Goal: Task Accomplishment & Management: Use online tool/utility

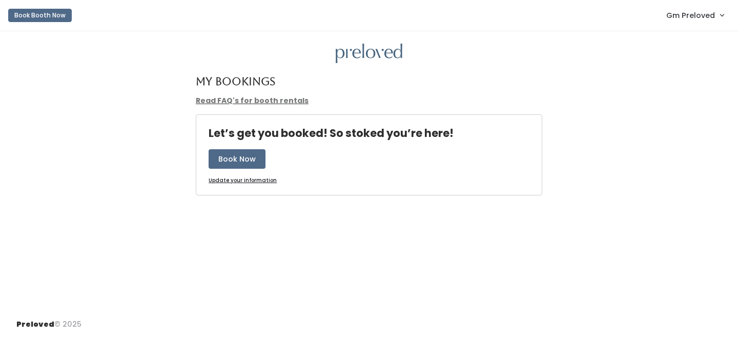
click at [683, 2] on nav "Book Booth Now Gm Preloved Admin Home My bookings Account settings Logout" at bounding box center [369, 15] width 738 height 31
click at [687, 24] on link "Gm Preloved" at bounding box center [695, 15] width 78 height 22
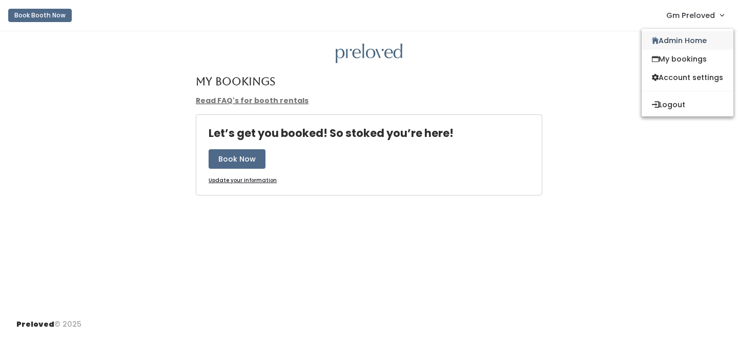
click at [683, 35] on link "Admin Home" at bounding box center [688, 40] width 92 height 18
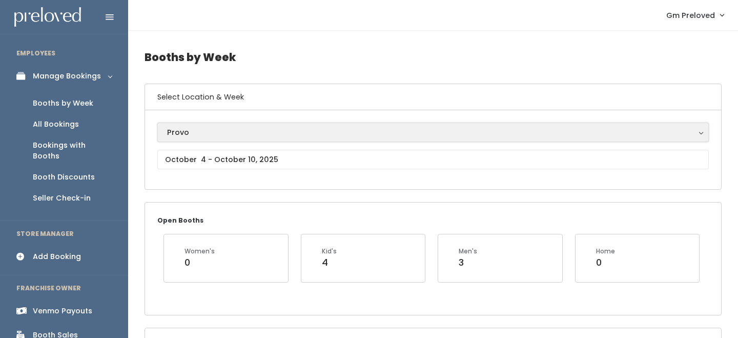
click at [228, 136] on div "Provo" at bounding box center [433, 132] width 532 height 11
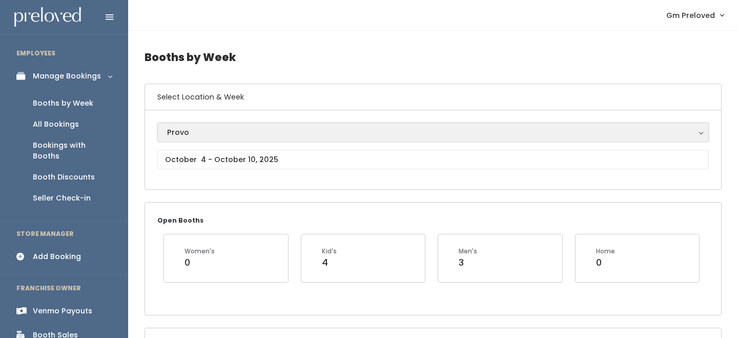
click at [189, 131] on div "Provo" at bounding box center [433, 132] width 532 height 11
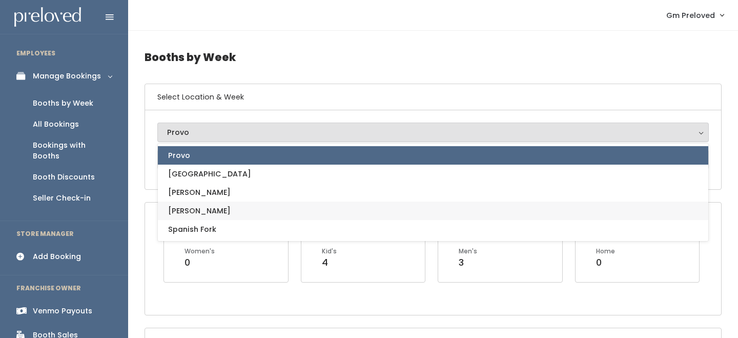
click at [192, 207] on link "[PERSON_NAME]" at bounding box center [433, 210] width 551 height 18
select select "3"
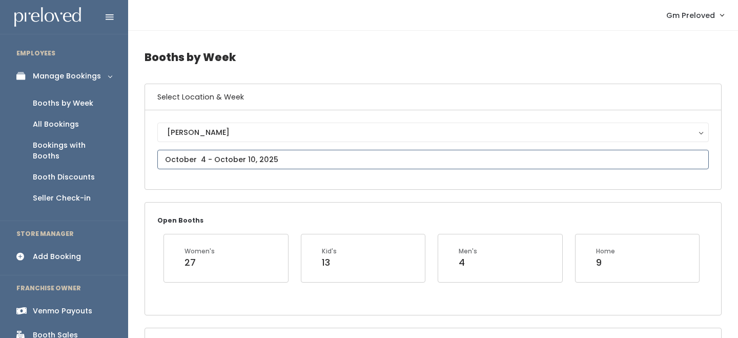
click at [222, 164] on input "text" at bounding box center [433, 159] width 552 height 19
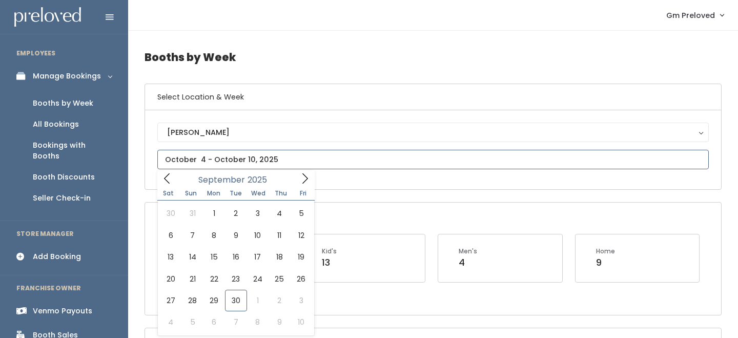
click at [169, 173] on icon at bounding box center [166, 178] width 11 height 11
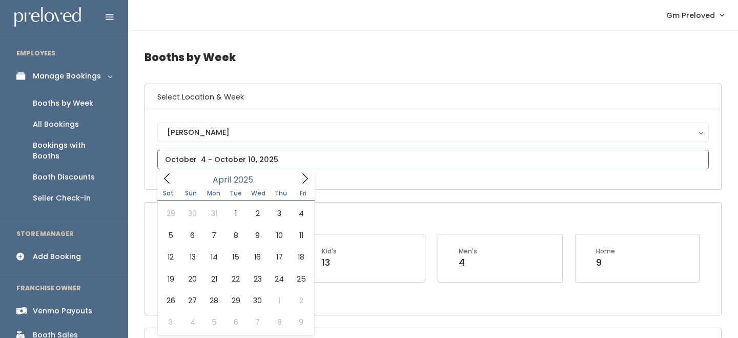
click at [169, 173] on icon at bounding box center [166, 178] width 11 height 11
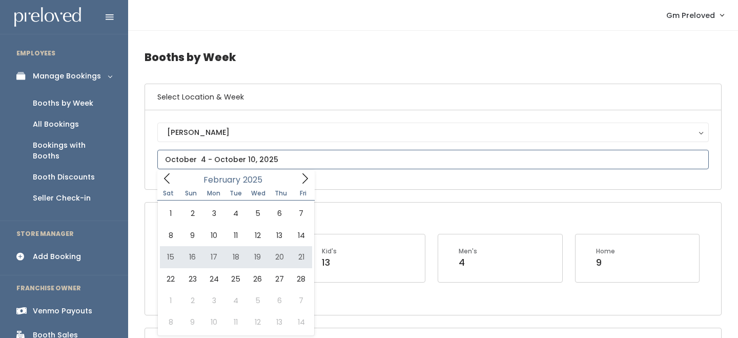
type input "February 15 to February 21"
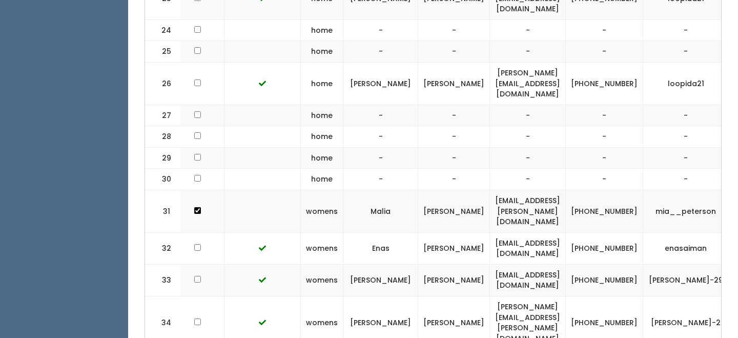
scroll to position [0, 205]
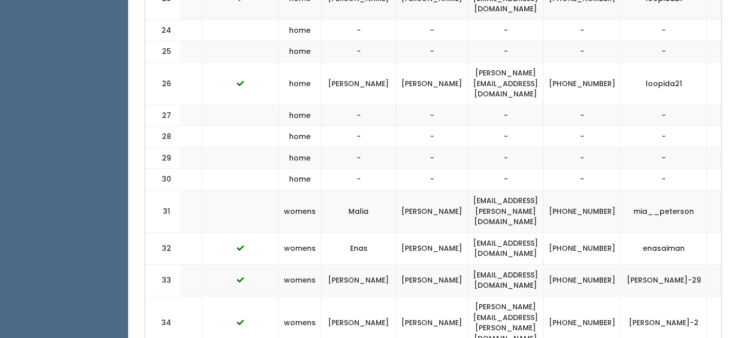
click at [501, 190] on td "malia.m.carroll@gmail.com" at bounding box center [506, 211] width 76 height 43
copy tr "malia.m.carroll@gmail.com"
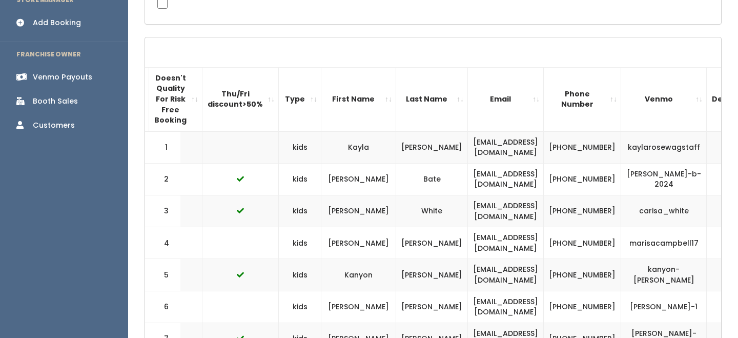
scroll to position [0, 0]
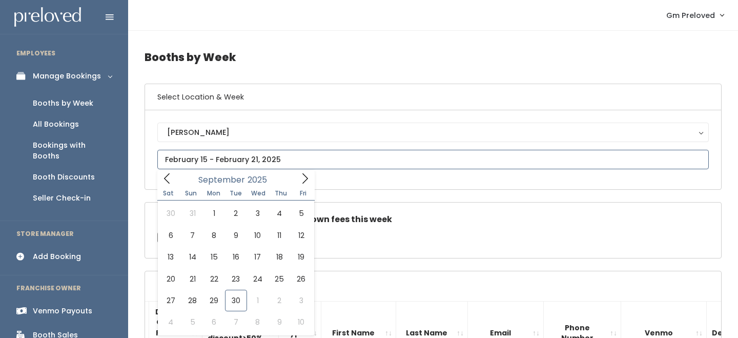
click at [195, 155] on input "text" at bounding box center [433, 159] width 552 height 19
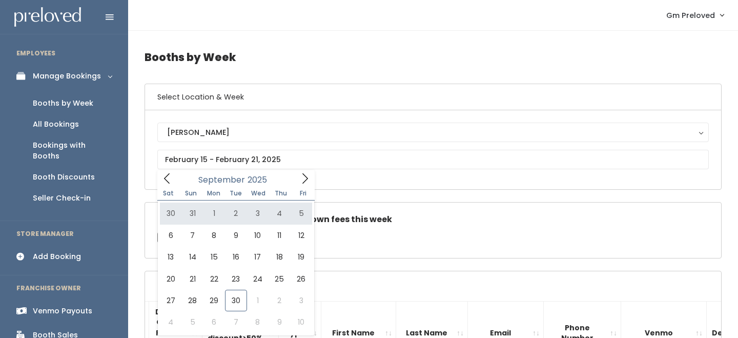
click at [168, 169] on div "Sandy Houston Layton Provo Spanish Fork Sandy" at bounding box center [433, 150] width 552 height 54
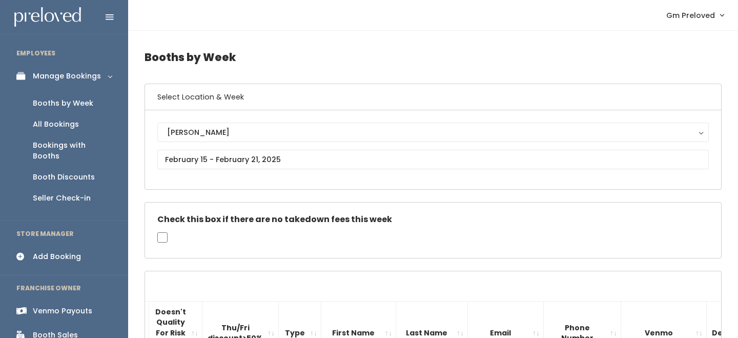
click at [168, 169] on div "Sandy Houston Layton Provo Spanish Fork Sandy" at bounding box center [433, 150] width 552 height 54
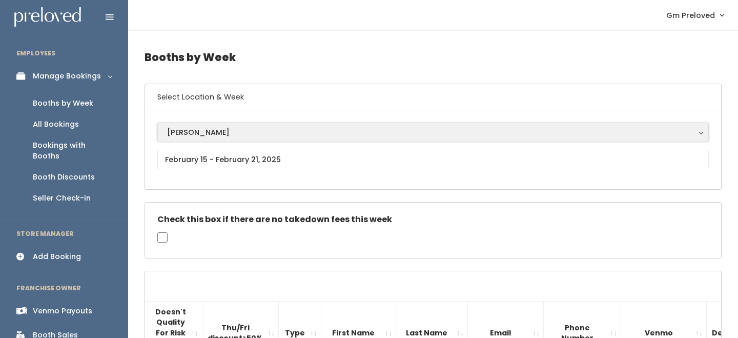
click at [183, 134] on div "[PERSON_NAME]" at bounding box center [433, 132] width 532 height 11
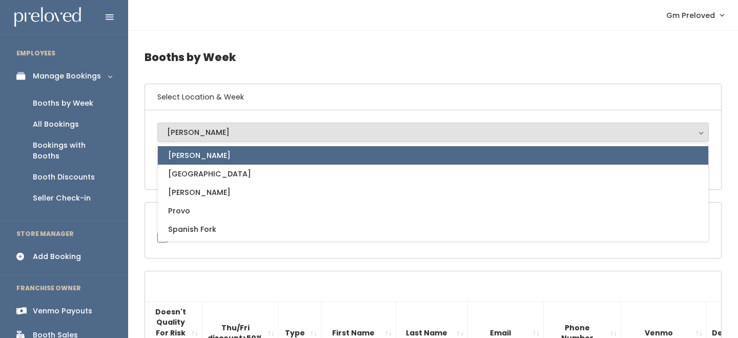
click at [192, 140] on button "[PERSON_NAME]" at bounding box center [433, 132] width 552 height 19
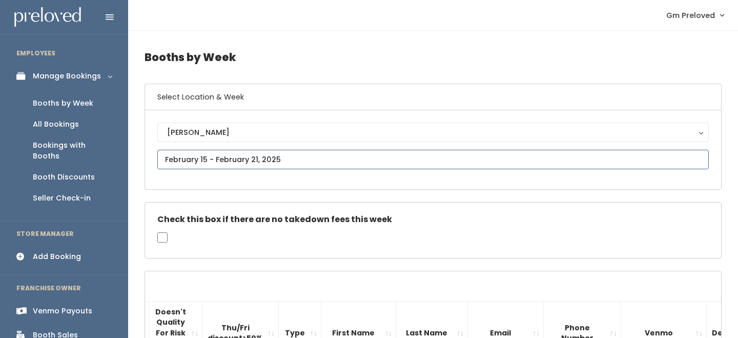
click at [192, 153] on input "text" at bounding box center [433, 159] width 552 height 19
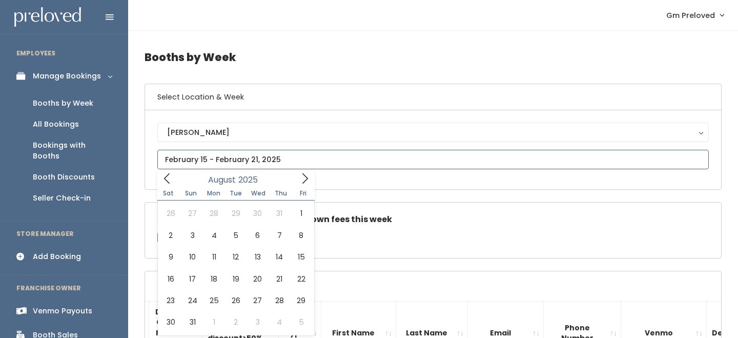
click at [166, 176] on icon at bounding box center [166, 178] width 11 height 11
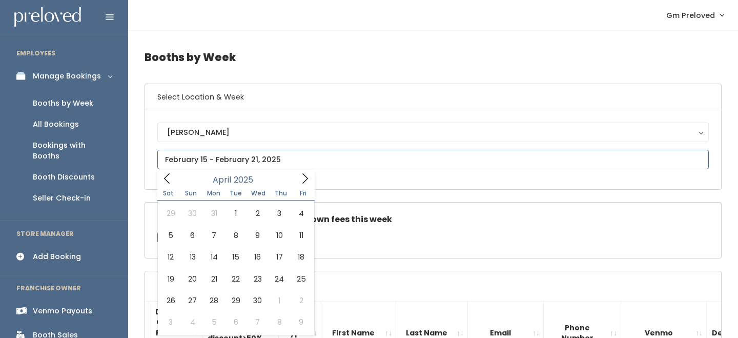
click at [166, 176] on icon at bounding box center [166, 178] width 11 height 11
click at [310, 177] on icon at bounding box center [304, 178] width 11 height 11
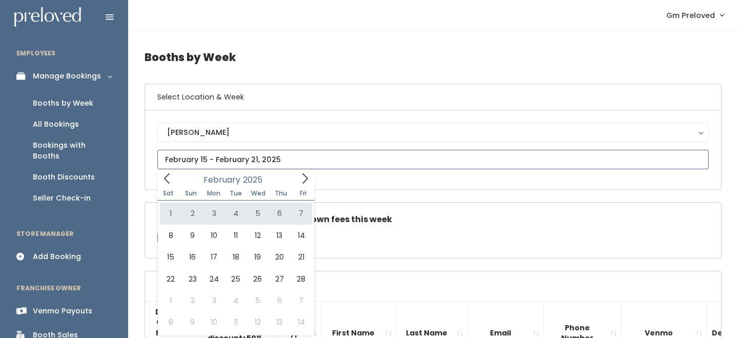
type input "February 1 to February 7"
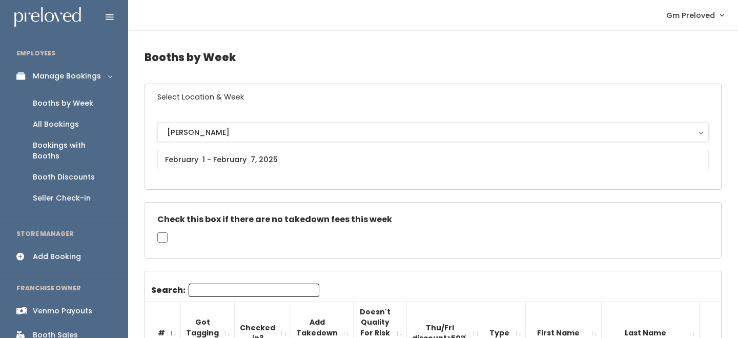
click at [214, 135] on div "[PERSON_NAME]" at bounding box center [433, 132] width 532 height 11
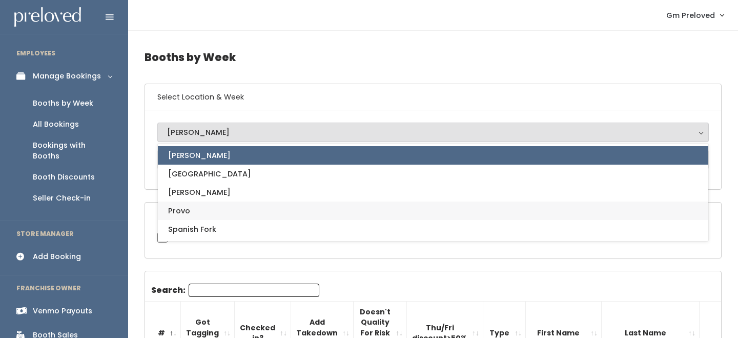
click at [210, 208] on link "Provo" at bounding box center [433, 210] width 551 height 18
select select "1"
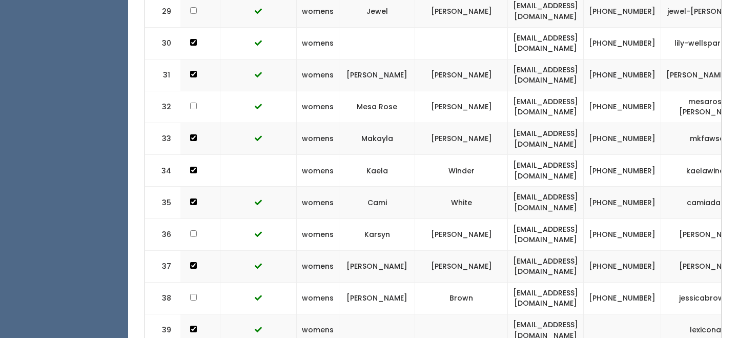
scroll to position [0, 264]
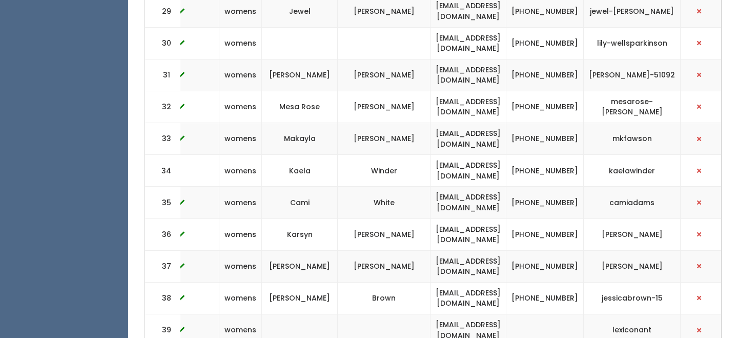
click at [481, 218] on td "karsynbingham@gmail.com" at bounding box center [469, 234] width 76 height 32
copy tr "karsynbingham@gmail.com"
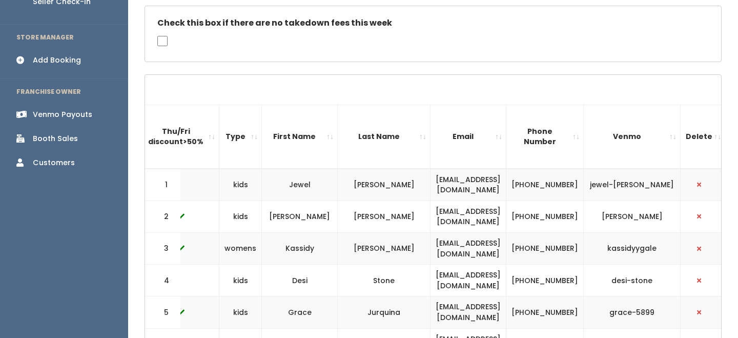
scroll to position [0, 0]
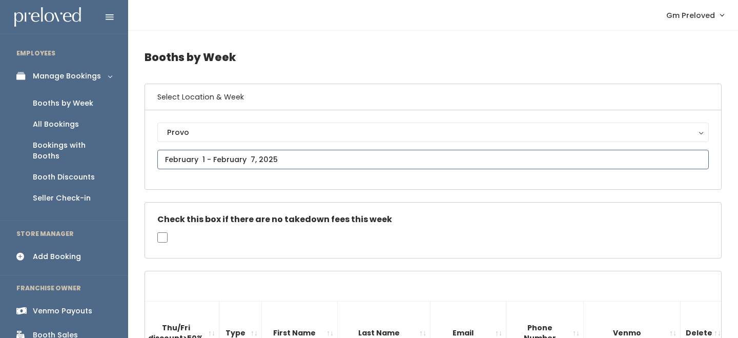
click at [223, 151] on input "text" at bounding box center [433, 159] width 552 height 19
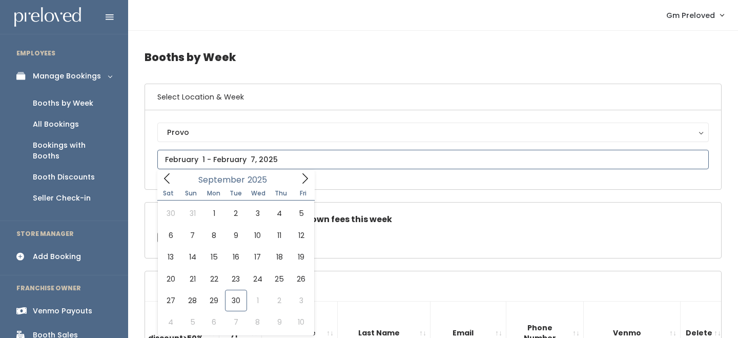
click at [171, 168] on input "text" at bounding box center [433, 159] width 552 height 19
click at [170, 177] on icon at bounding box center [166, 178] width 11 height 11
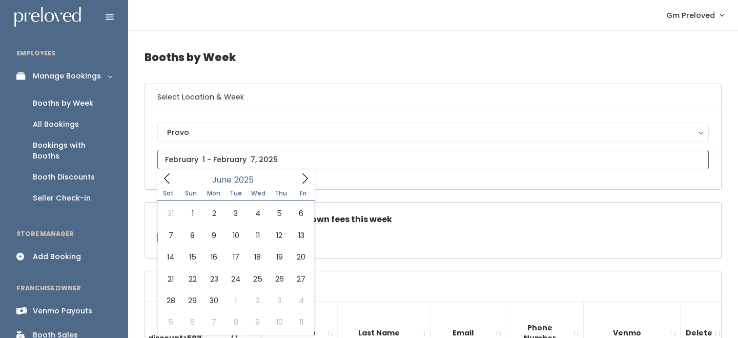
click at [170, 177] on icon at bounding box center [166, 178] width 11 height 11
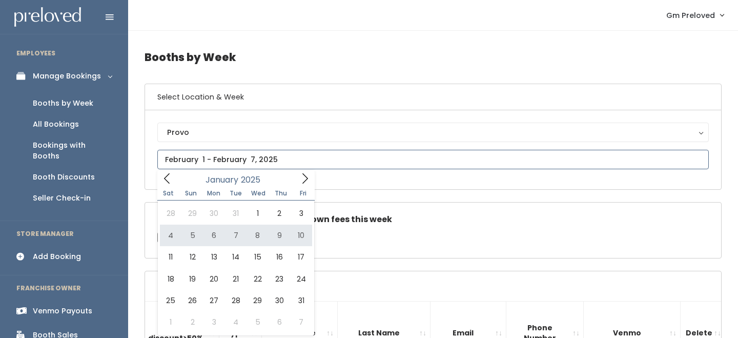
type input "January 4 to January 10"
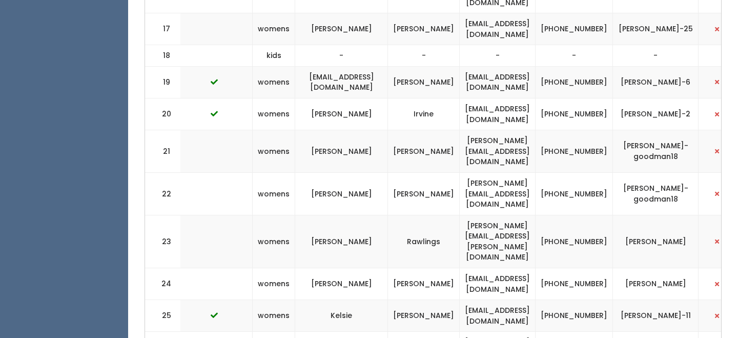
scroll to position [0, 247]
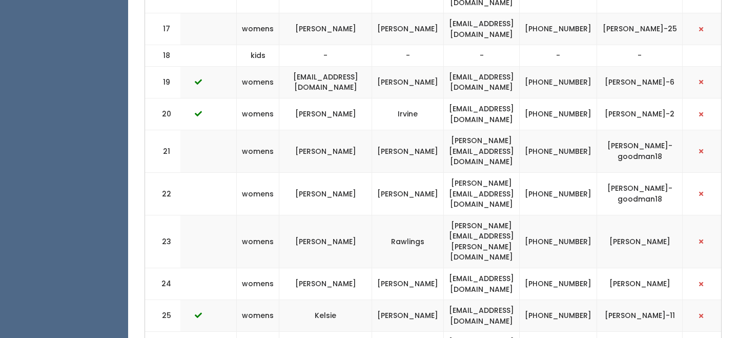
drag, startPoint x: 524, startPoint y: 284, endPoint x: 393, endPoint y: 287, distance: 130.8
copy tr "[EMAIL_ADDRESS][DOMAIN_NAME]"
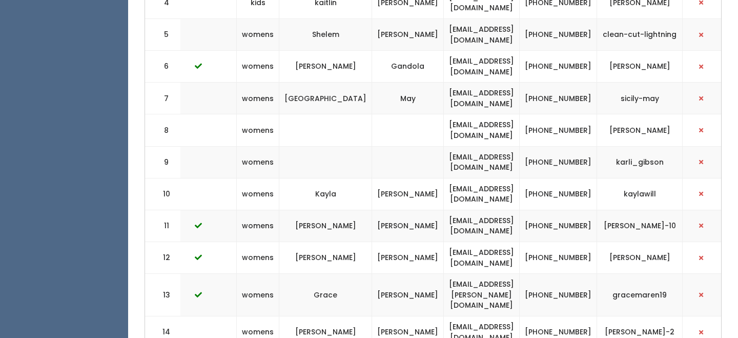
scroll to position [0, 0]
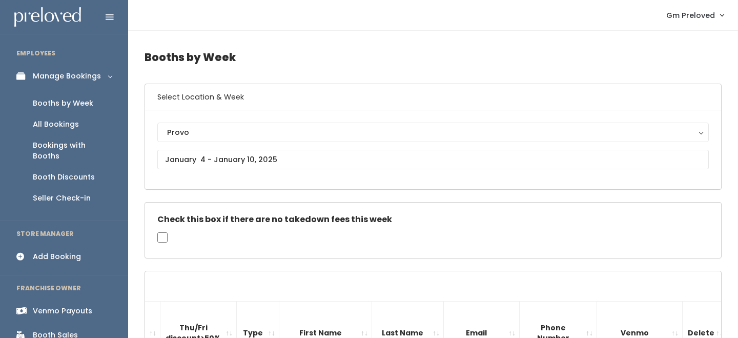
click at [230, 148] on div "Provo [GEOGRAPHIC_DATA] [GEOGRAPHIC_DATA][PERSON_NAME] Spanish Fork Provo" at bounding box center [433, 150] width 552 height 54
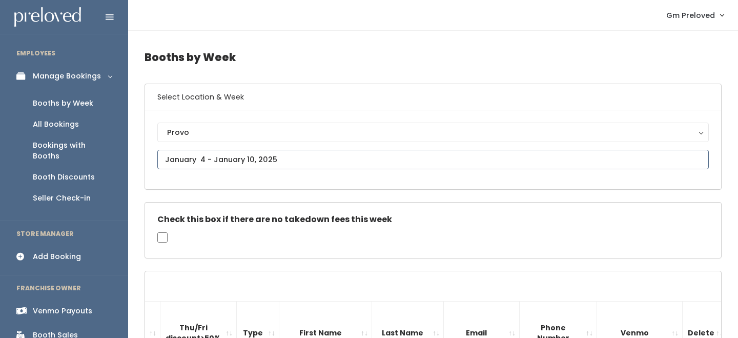
click at [229, 155] on input "text" at bounding box center [433, 159] width 552 height 19
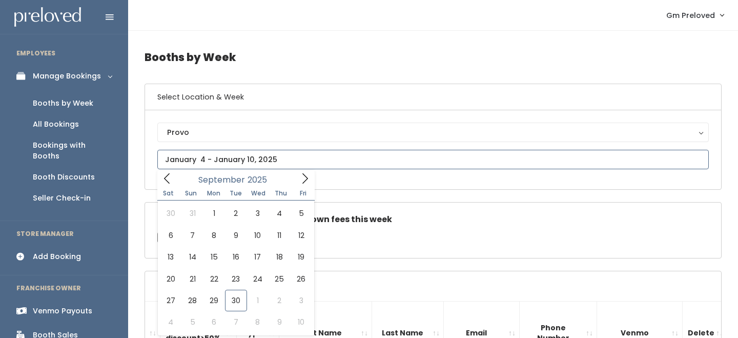
click at [167, 183] on icon at bounding box center [166, 178] width 11 height 11
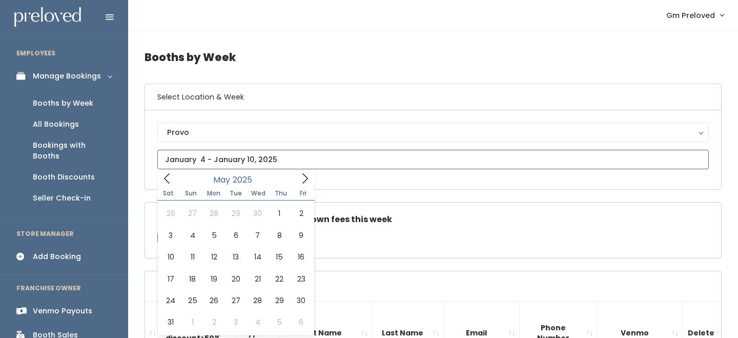
click at [167, 183] on icon at bounding box center [166, 178] width 11 height 11
click at [301, 179] on icon at bounding box center [304, 178] width 11 height 11
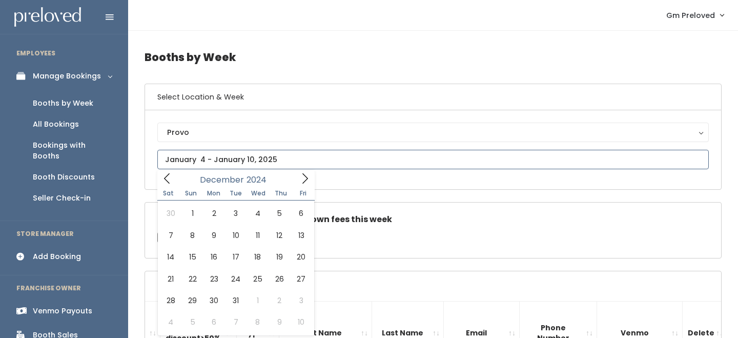
type input "2025"
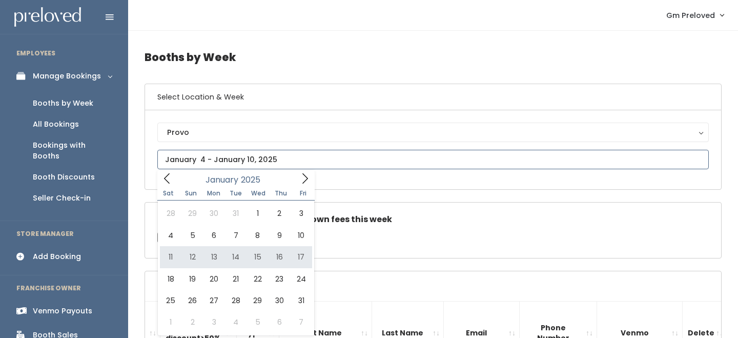
type input "January 11 to January 17"
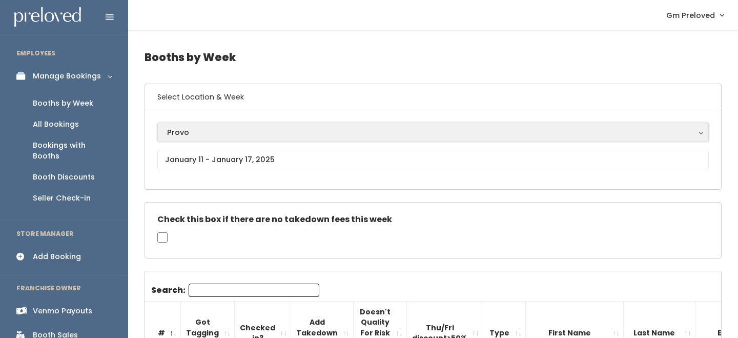
click at [195, 134] on div "Provo" at bounding box center [433, 132] width 532 height 11
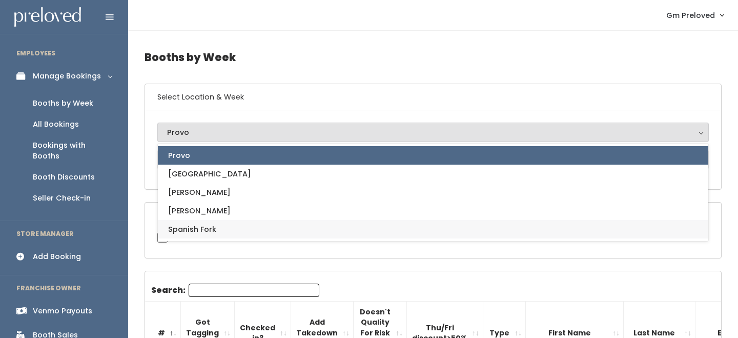
click at [205, 231] on span "Spanish Fork" at bounding box center [192, 229] width 48 height 11
select select "2"
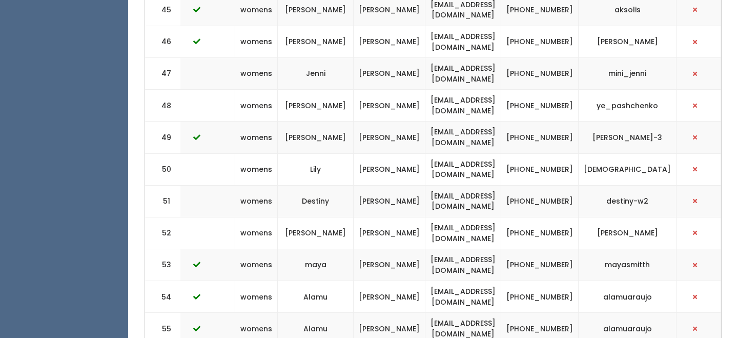
scroll to position [0, 282]
copy tr "[PERSON_NAME][EMAIL_ADDRESS][PERSON_NAME][DOMAIN_NAME]"
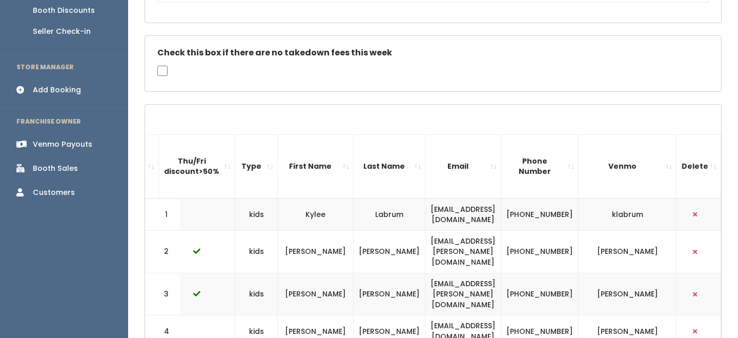
scroll to position [0, 0]
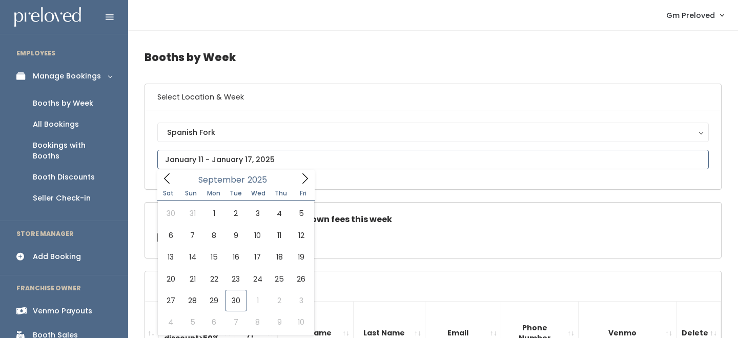
click at [231, 154] on input "text" at bounding box center [433, 159] width 552 height 19
click at [165, 174] on icon at bounding box center [166, 178] width 11 height 11
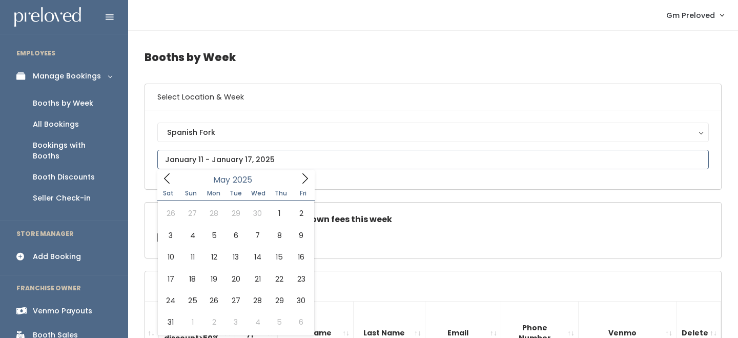
click at [165, 174] on icon at bounding box center [166, 178] width 11 height 11
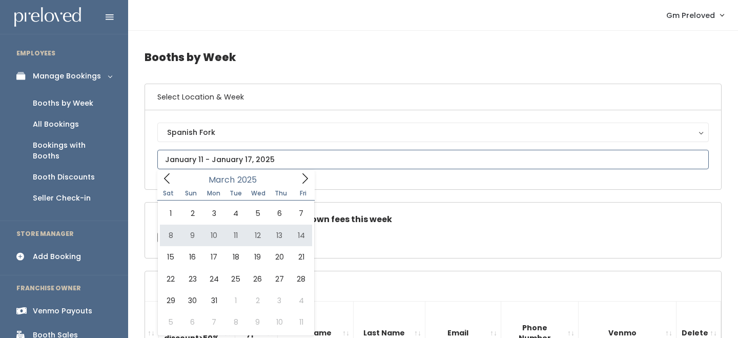
type input "[DATE] to [DATE]"
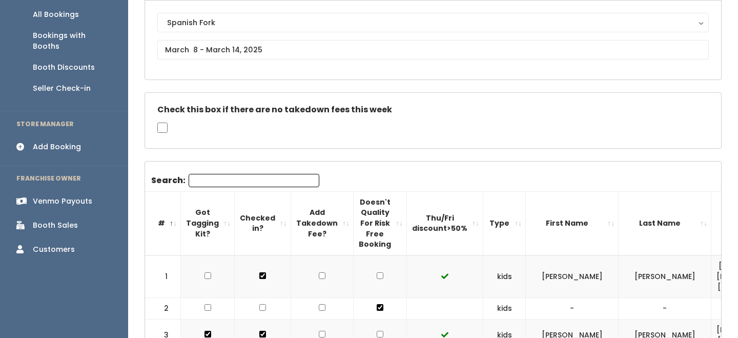
scroll to position [119, 0]
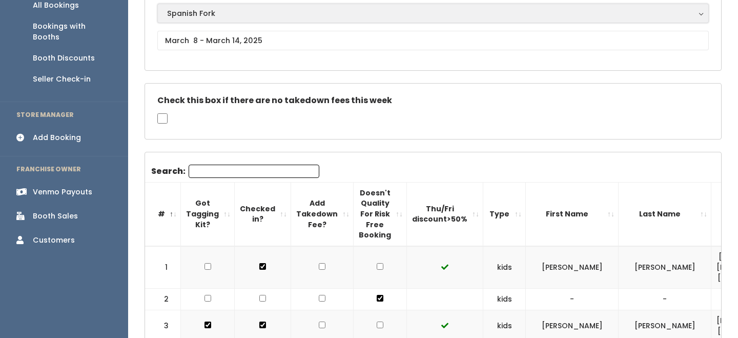
click at [220, 12] on div "Spanish Fork" at bounding box center [433, 13] width 532 height 11
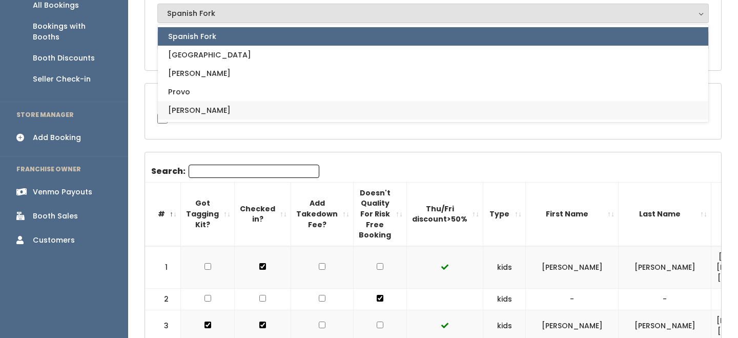
click at [200, 107] on link "[PERSON_NAME]" at bounding box center [433, 110] width 551 height 18
select select "3"
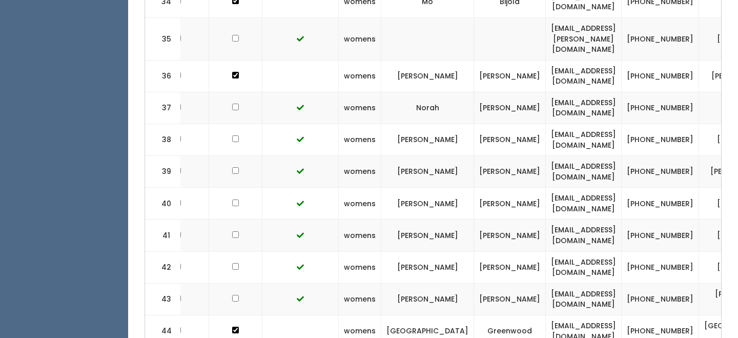
scroll to position [0, 189]
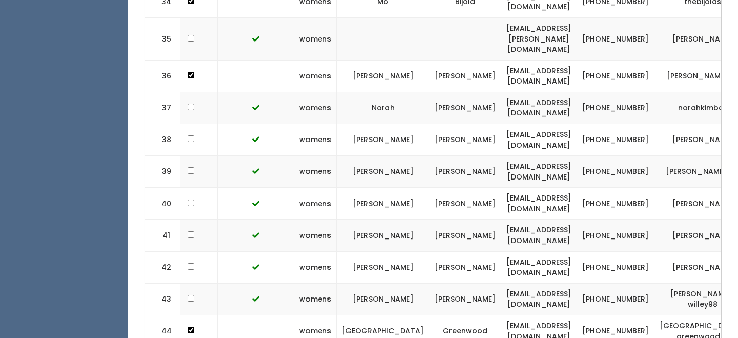
click at [501, 315] on td "syddyg22@gmail.com" at bounding box center [539, 331] width 76 height 32
copy tr "syddyg22@gmail.com"
click at [501, 315] on td "syddyg22@gmail.com" at bounding box center [539, 331] width 76 height 32
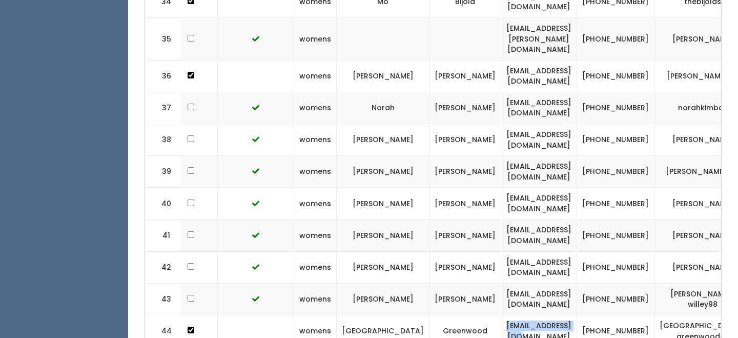
drag, startPoint x: 444, startPoint y: 193, endPoint x: 522, endPoint y: 191, distance: 77.5
click at [522, 315] on td "syddyg22@gmail.com" at bounding box center [539, 331] width 76 height 32
copy td "syddyg22@gmail.com"
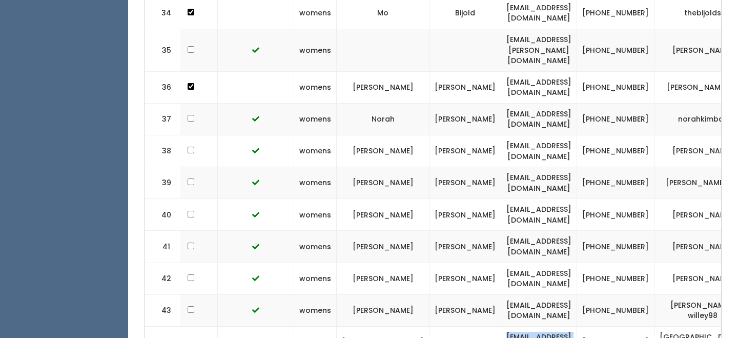
scroll to position [1472, 0]
copy td "syddyg22@gmail.com"
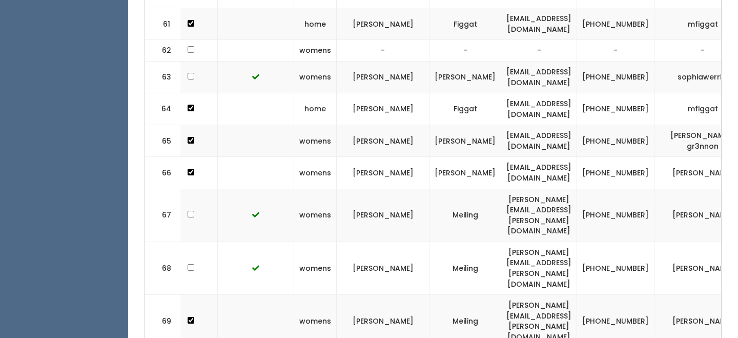
scroll to position [2219, 0]
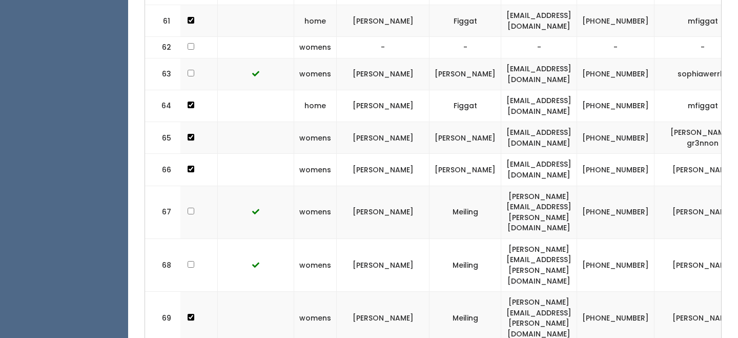
drag, startPoint x: 437, startPoint y: 149, endPoint x: 532, endPoint y: 148, distance: 94.9
copy td "willowbirds143@gmail.com"
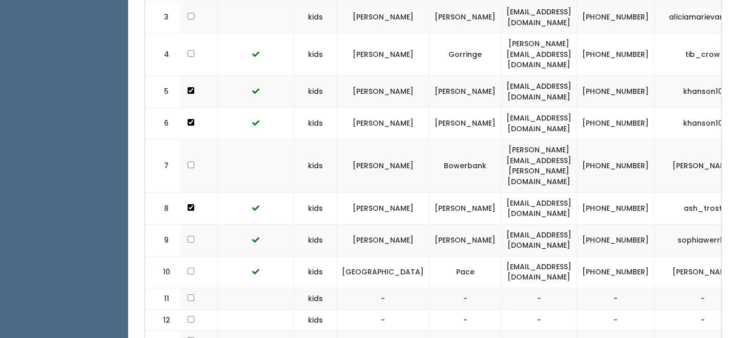
scroll to position [0, 0]
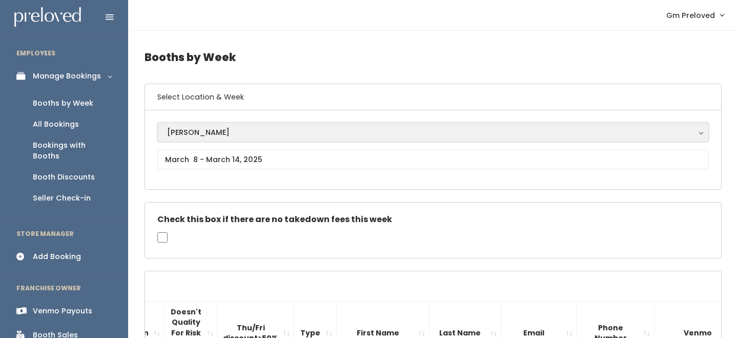
click at [201, 134] on div "[PERSON_NAME]" at bounding box center [433, 132] width 532 height 11
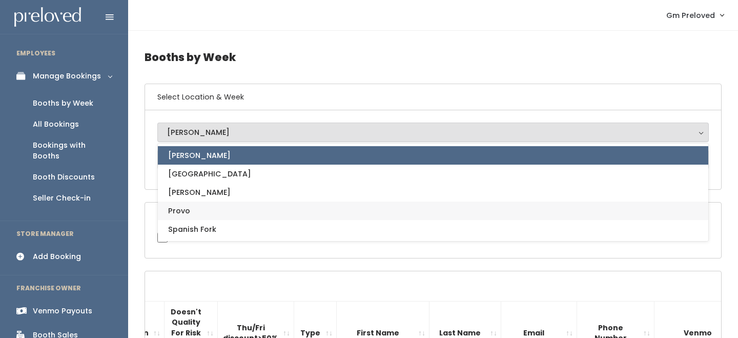
click at [194, 212] on link "Provo" at bounding box center [433, 210] width 551 height 18
select select "1"
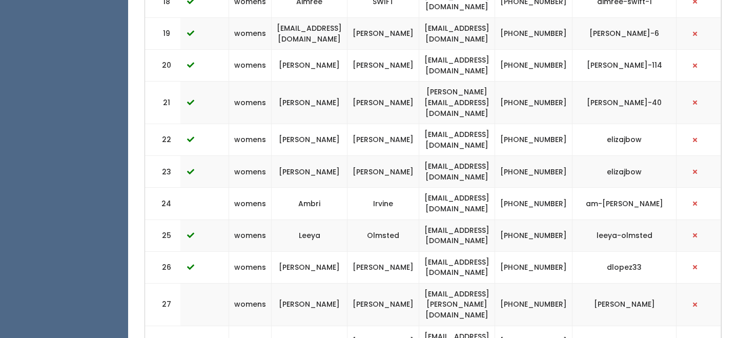
scroll to position [0, 269]
click at [470, 326] on td "[EMAIL_ADDRESS][DOMAIN_NAME]" at bounding box center [457, 342] width 76 height 32
click at [453, 326] on td "[EMAIL_ADDRESS][DOMAIN_NAME]" at bounding box center [457, 342] width 76 height 32
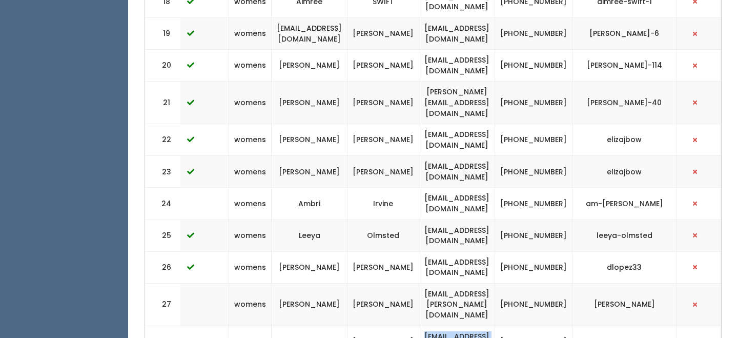
drag, startPoint x: 430, startPoint y: 258, endPoint x: 516, endPoint y: 259, distance: 86.1
click at [495, 326] on td "[EMAIL_ADDRESS][DOMAIN_NAME]" at bounding box center [457, 342] width 76 height 32
copy td "[EMAIL_ADDRESS][DOMAIN_NAME]"
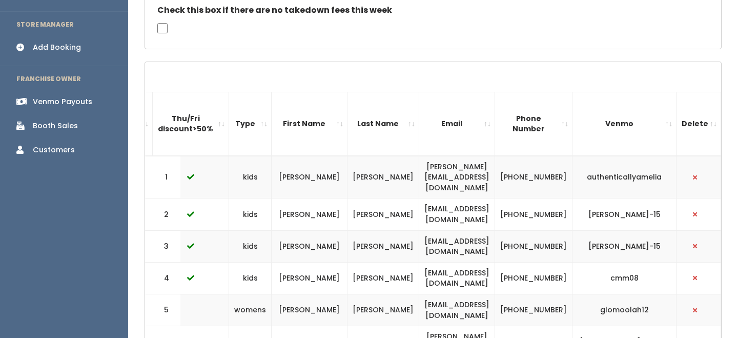
scroll to position [0, 0]
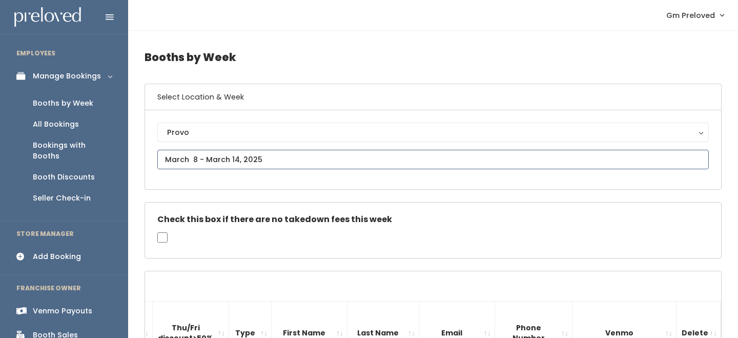
click at [212, 156] on input "text" at bounding box center [433, 159] width 552 height 19
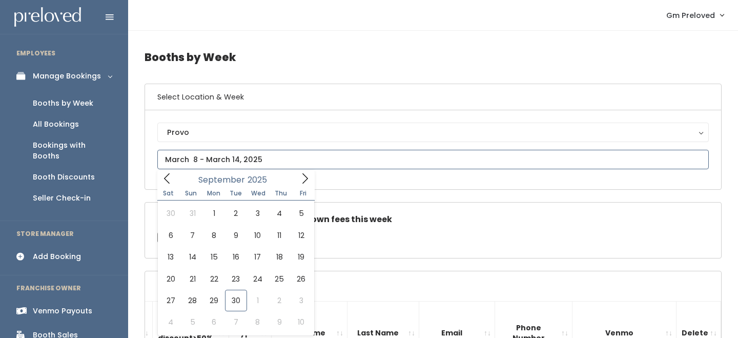
click at [169, 177] on icon at bounding box center [166, 178] width 11 height 11
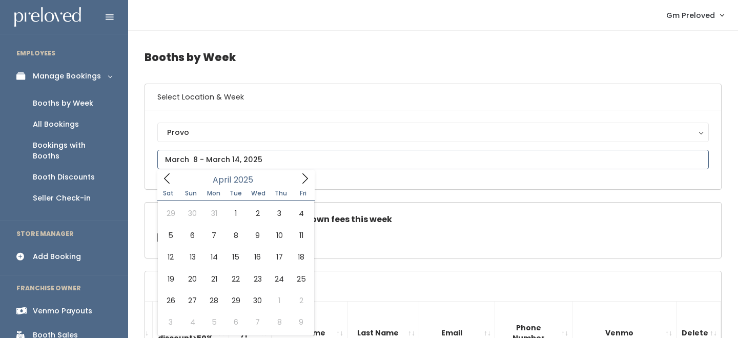
click at [169, 177] on icon at bounding box center [166, 178] width 11 height 11
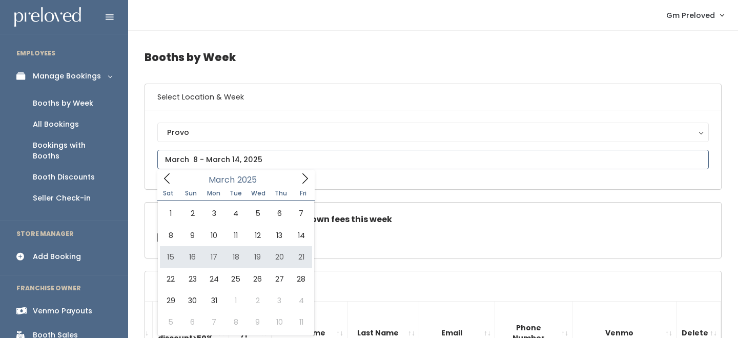
type input "March 15 to March 21"
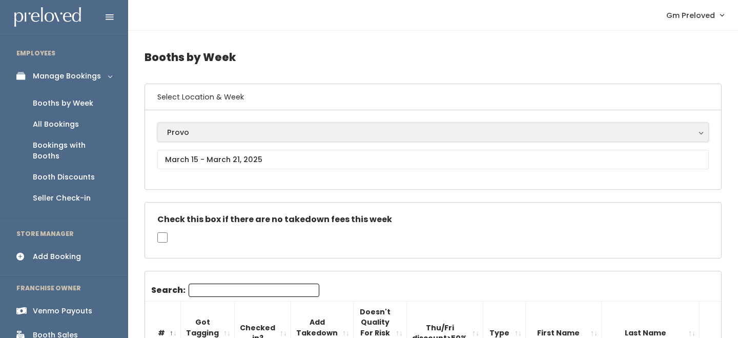
click at [237, 133] on div "Provo" at bounding box center [433, 132] width 532 height 11
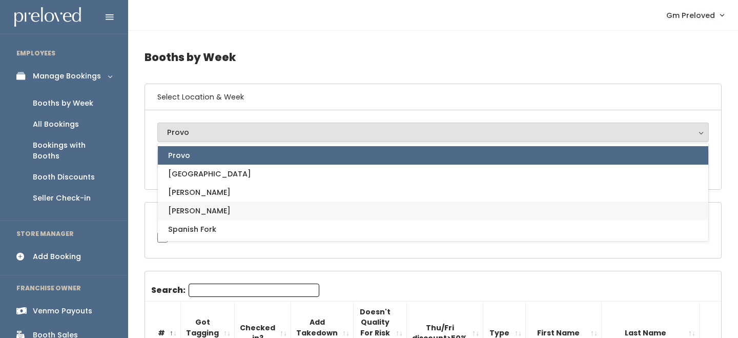
click at [205, 209] on link "[PERSON_NAME]" at bounding box center [433, 210] width 551 height 18
select select "3"
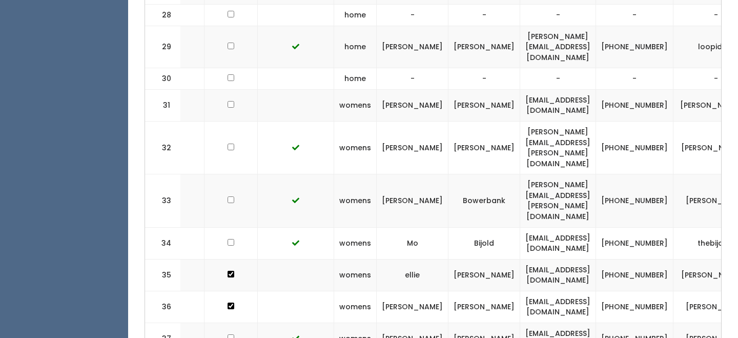
scroll to position [0, 210]
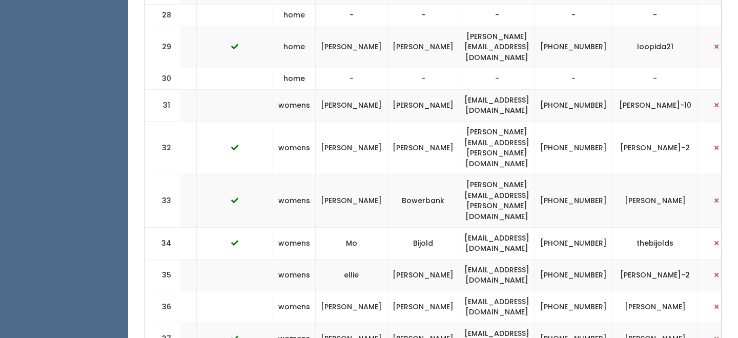
drag, startPoint x: 425, startPoint y: 316, endPoint x: 524, endPoint y: 320, distance: 99.0
copy td "[EMAIL_ADDRESS][DOMAIN_NAME]"
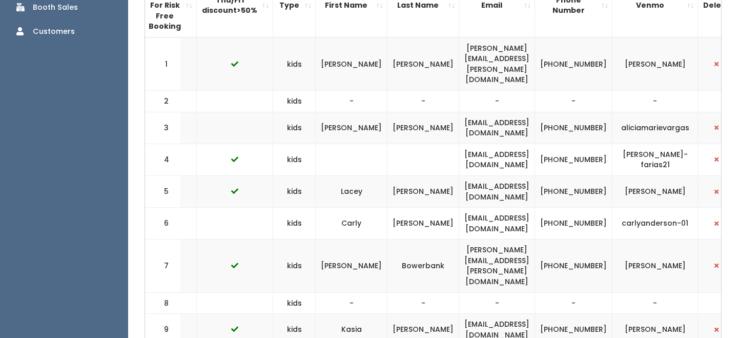
scroll to position [0, 0]
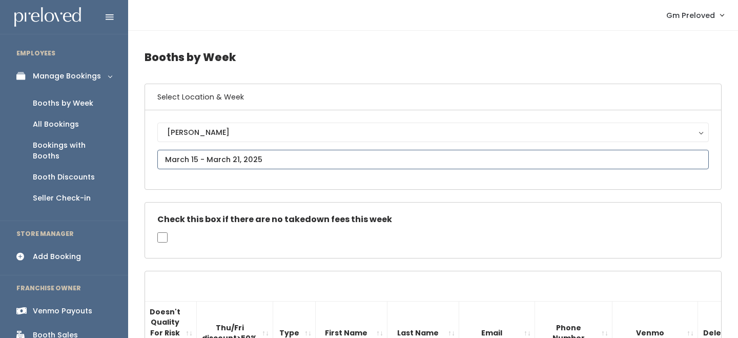
click at [218, 156] on input "text" at bounding box center [433, 159] width 552 height 19
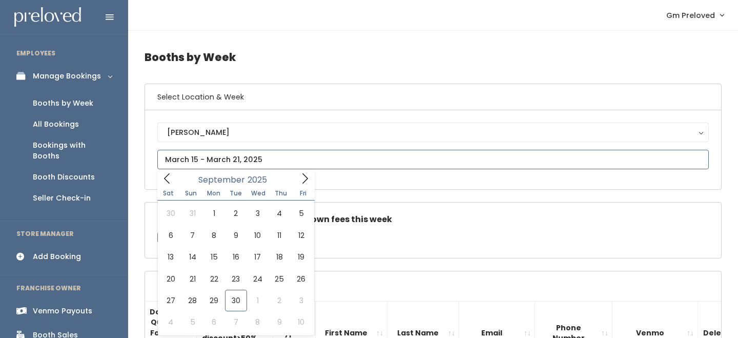
click at [169, 176] on icon at bounding box center [166, 178] width 11 height 11
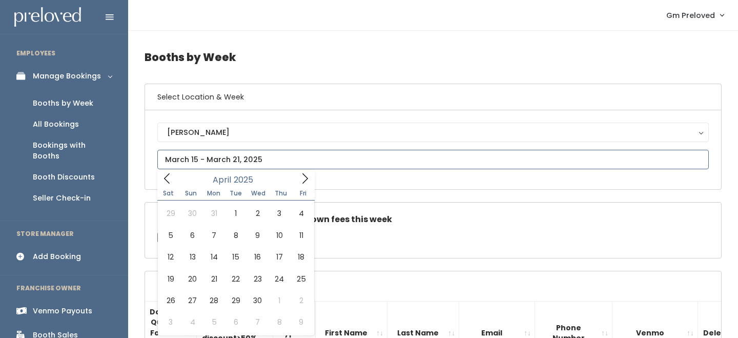
click at [169, 176] on icon at bounding box center [166, 178] width 11 height 11
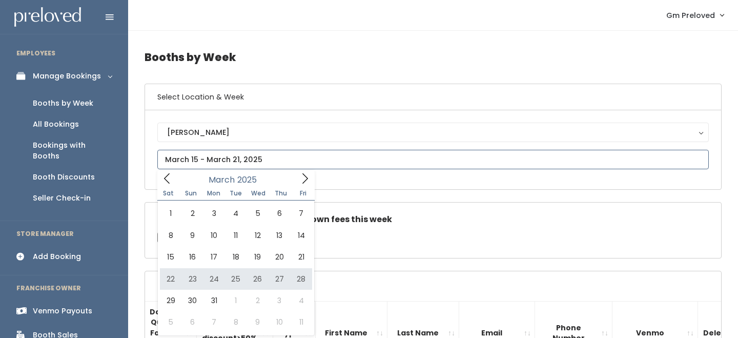
type input "March 22 to March 28"
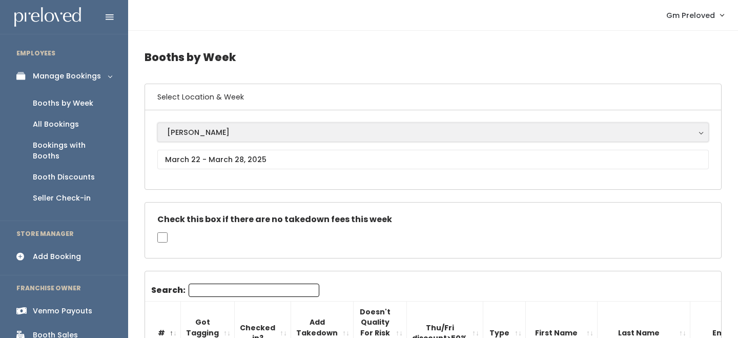
click at [252, 133] on div "[PERSON_NAME]" at bounding box center [433, 132] width 532 height 11
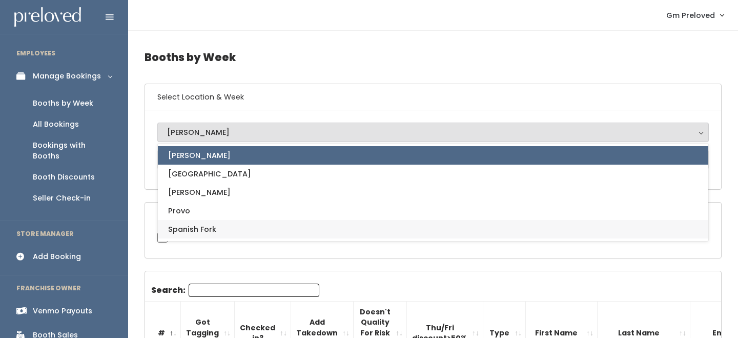
click at [222, 227] on link "Spanish Fork" at bounding box center [433, 229] width 551 height 18
select select "2"
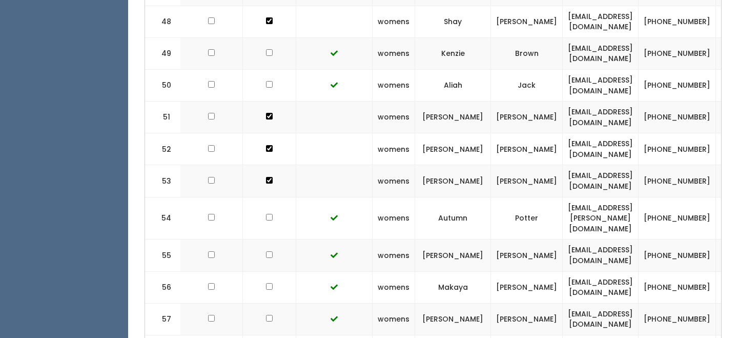
scroll to position [0, 231]
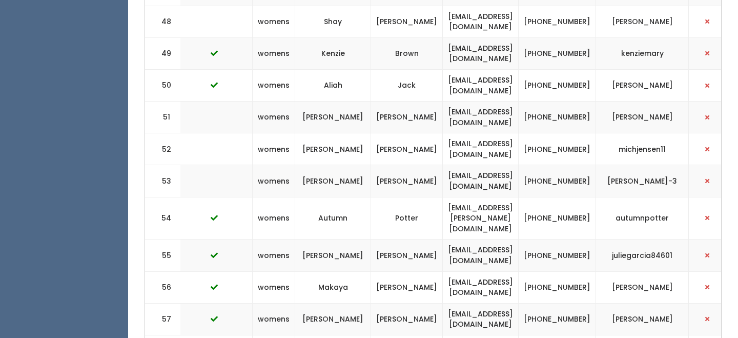
click at [512, 271] on td "mjkearns1@gmail.com" at bounding box center [481, 287] width 76 height 32
click at [481, 271] on td "mjkearns1@gmail.com" at bounding box center [481, 287] width 76 height 32
drag, startPoint x: 481, startPoint y: 266, endPoint x: 563, endPoint y: 265, distance: 82.0
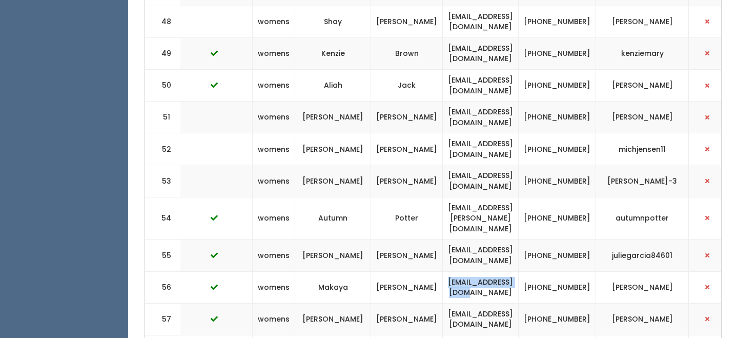
click at [519, 271] on td "mjkearns1@gmail.com" at bounding box center [481, 287] width 76 height 32
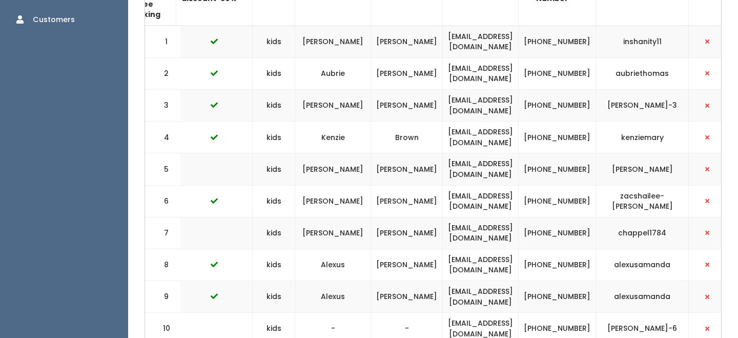
scroll to position [0, 0]
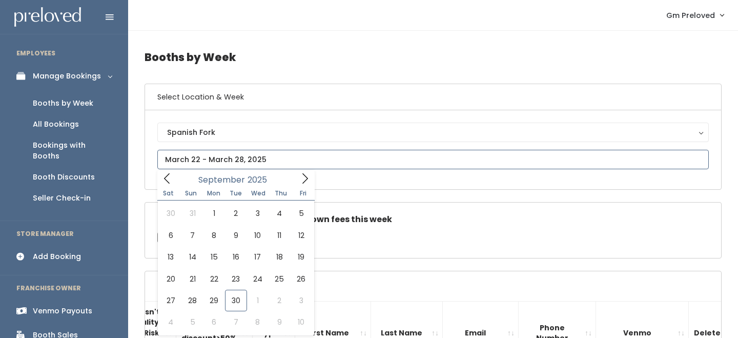
click at [223, 153] on input "text" at bounding box center [433, 159] width 552 height 19
click at [170, 179] on icon at bounding box center [166, 178] width 11 height 11
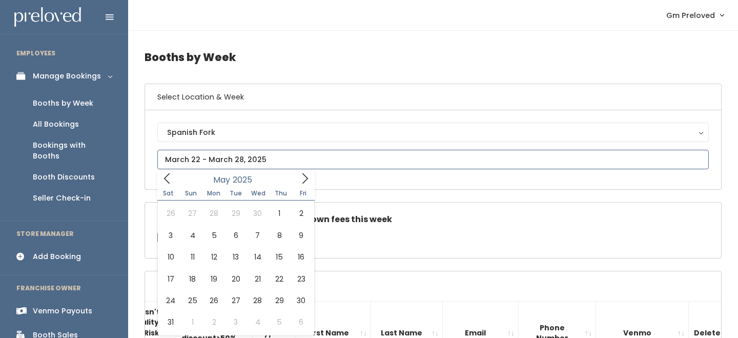
click at [170, 179] on icon at bounding box center [166, 178] width 11 height 11
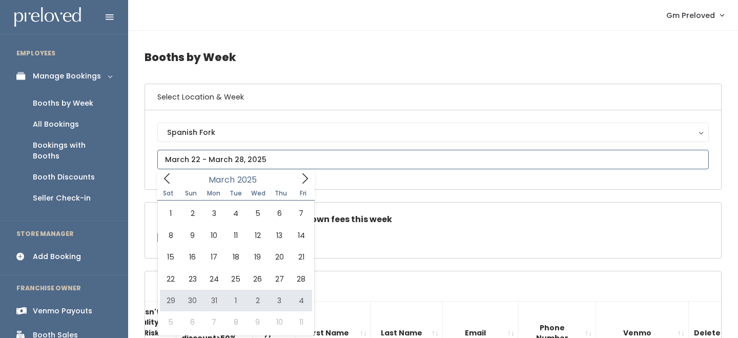
type input "March 29 to April 4"
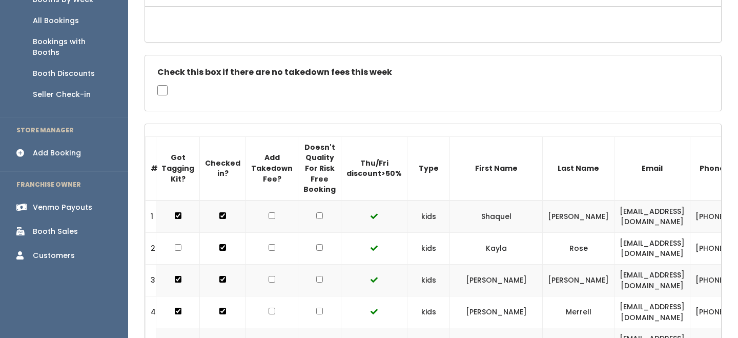
scroll to position [104, 0]
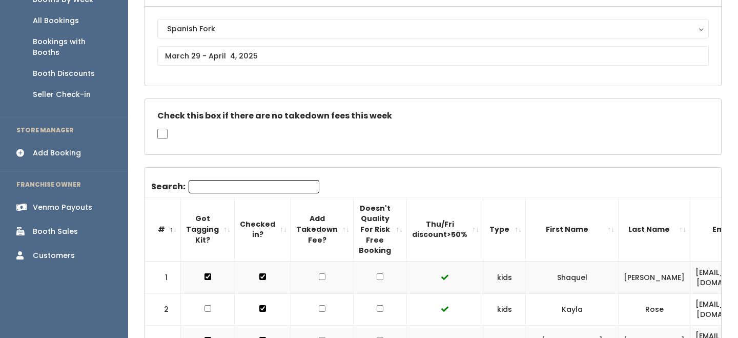
click at [239, 39] on div "Spanish Fork [GEOGRAPHIC_DATA] [GEOGRAPHIC_DATA] [PERSON_NAME] Spanish Fork" at bounding box center [433, 46] width 552 height 54
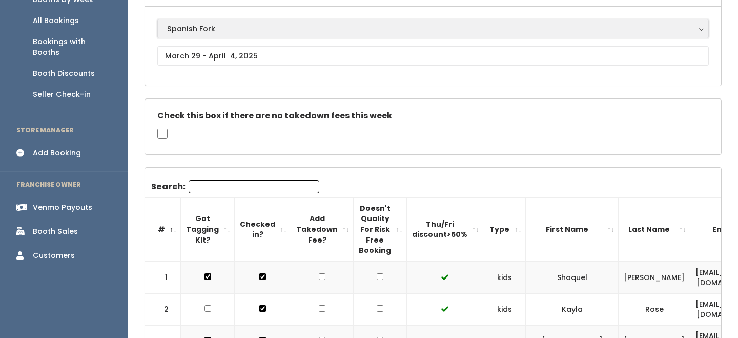
click at [241, 33] on div "Spanish Fork" at bounding box center [433, 28] width 532 height 11
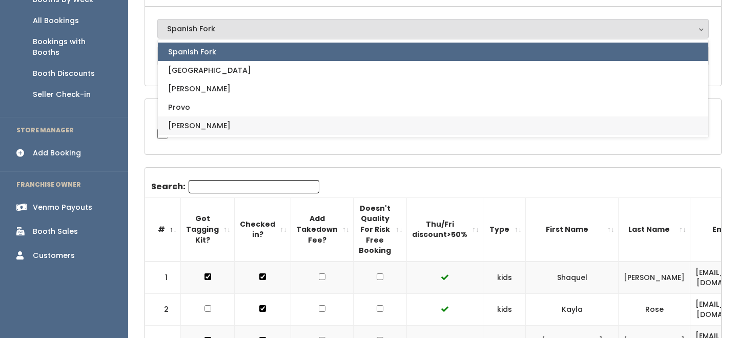
click at [212, 126] on link "[PERSON_NAME]" at bounding box center [433, 125] width 551 height 18
select select "3"
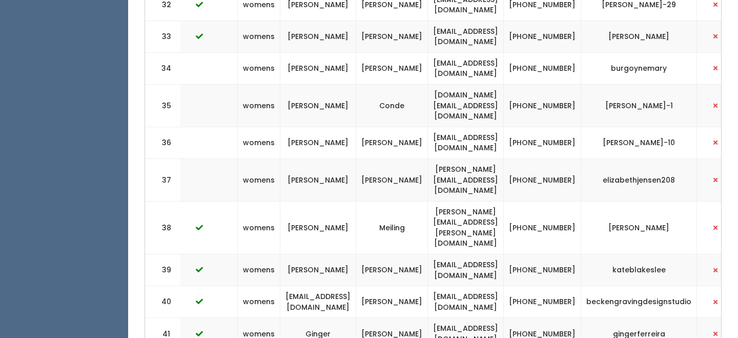
scroll to position [0, 282]
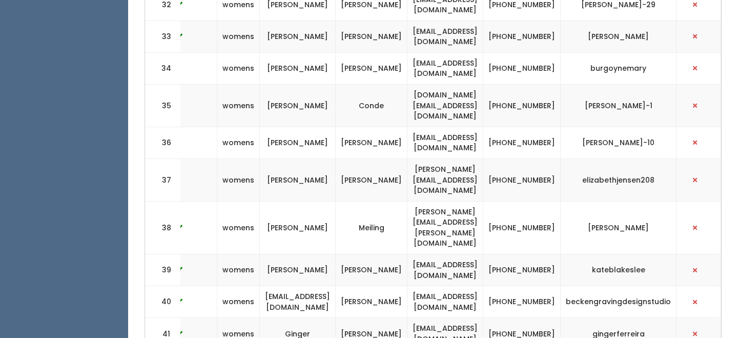
drag, startPoint x: 395, startPoint y: 279, endPoint x: 498, endPoint y: 284, distance: 102.6
copy td "reynoldswrap77@gmail.com"
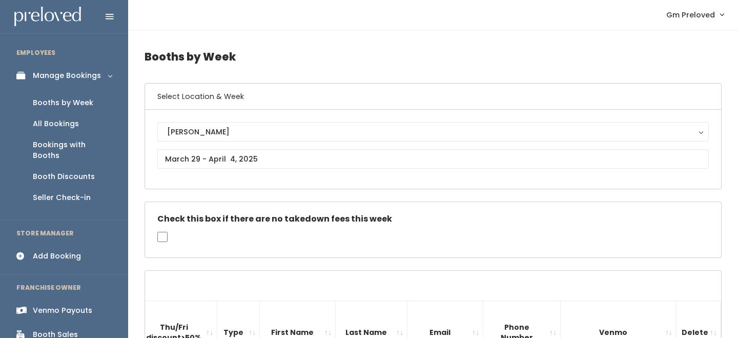
scroll to position [0, 0]
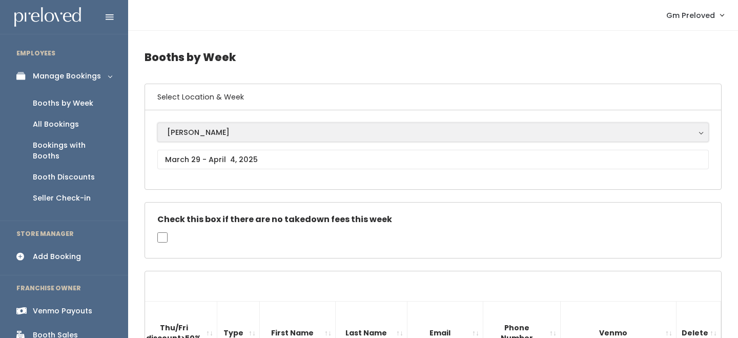
click at [226, 133] on div "[PERSON_NAME]" at bounding box center [433, 132] width 532 height 11
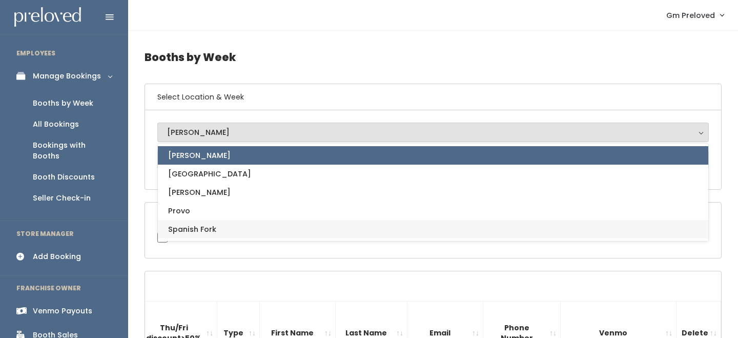
click at [219, 232] on link "Spanish Fork" at bounding box center [433, 229] width 551 height 18
select select "2"
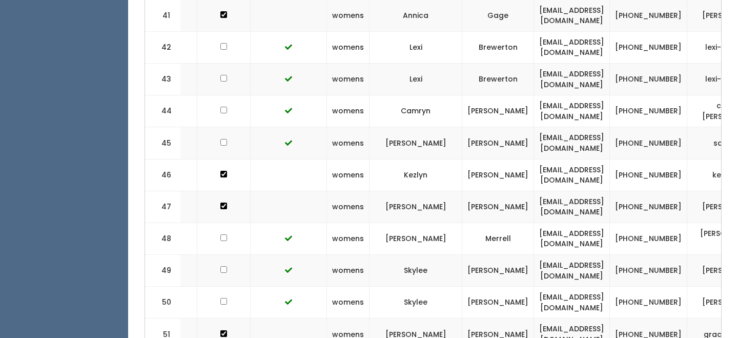
scroll to position [0, 212]
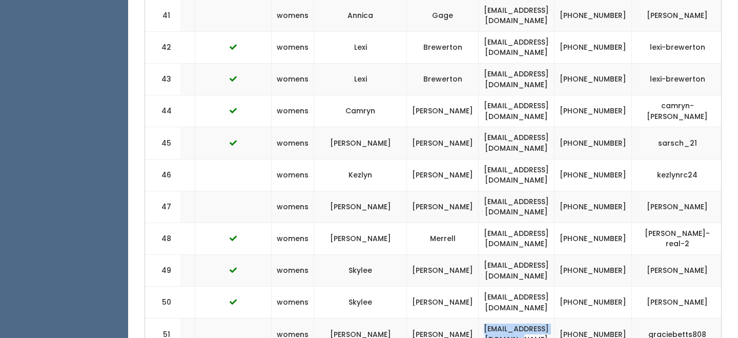
drag, startPoint x: 416, startPoint y: 292, endPoint x: 512, endPoint y: 293, distance: 95.9
click at [512, 318] on td "graciebetts88@gmail.com" at bounding box center [517, 334] width 76 height 32
copy td "graciebetts88@gmail.com"
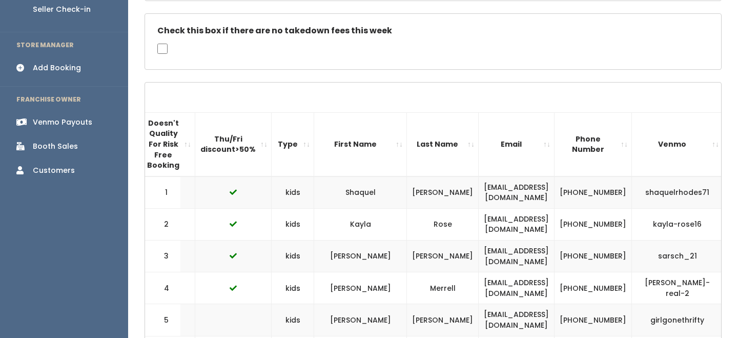
scroll to position [0, 0]
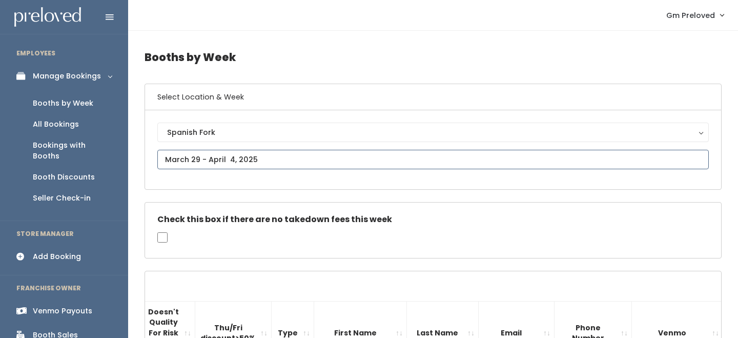
click at [189, 156] on input "text" at bounding box center [433, 159] width 552 height 19
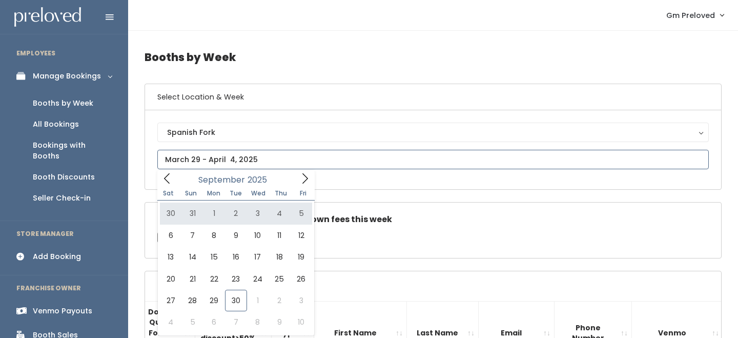
click at [165, 182] on icon at bounding box center [166, 178] width 11 height 11
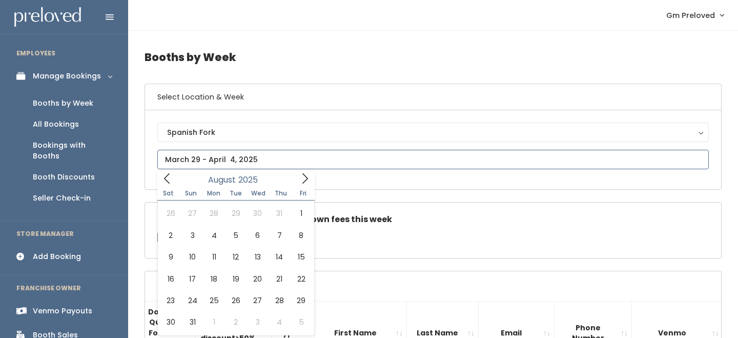
click at [165, 182] on icon at bounding box center [166, 178] width 11 height 11
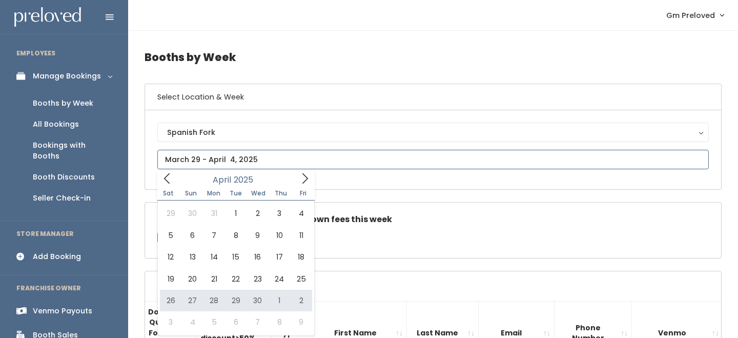
type input "April 26 to May 2"
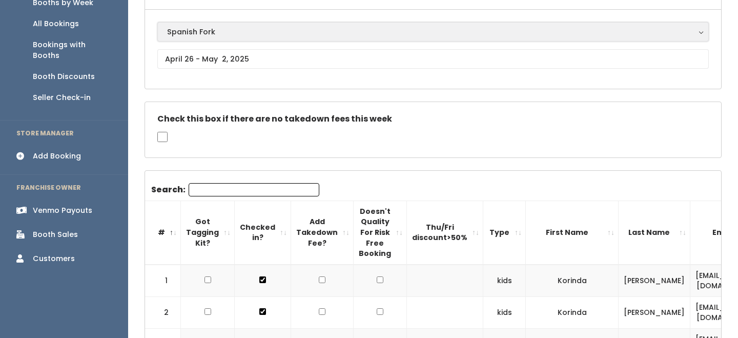
click at [232, 28] on div "Spanish Fork" at bounding box center [433, 31] width 532 height 11
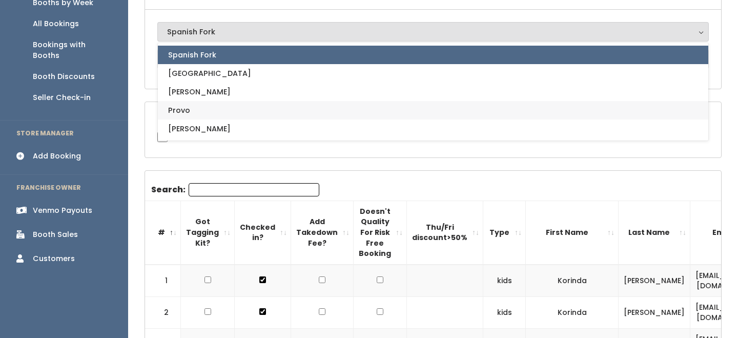
click at [214, 118] on link "Provo" at bounding box center [433, 110] width 551 height 18
select select "1"
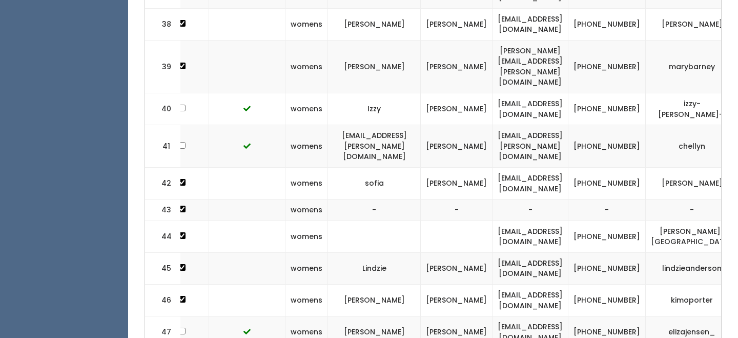
scroll to position [0, 202]
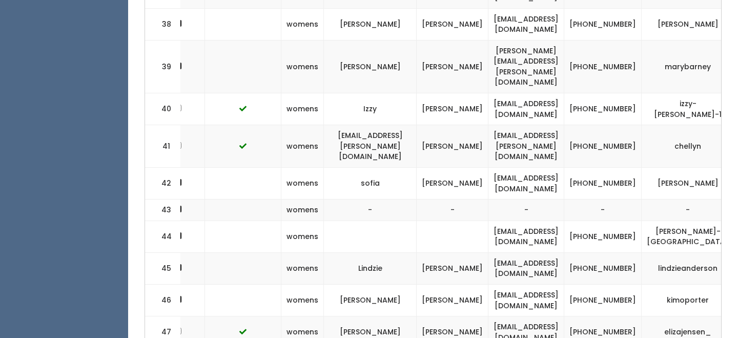
drag, startPoint x: 491, startPoint y: 279, endPoint x: 597, endPoint y: 281, distance: 106.1
copy td "[PERSON_NAME][EMAIL_ADDRESS][DOMAIN_NAME]"
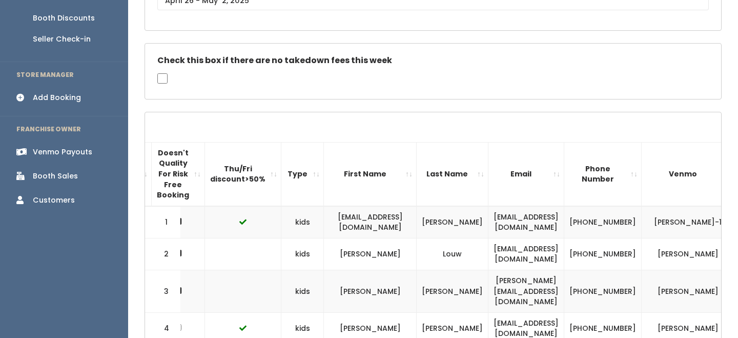
scroll to position [0, 0]
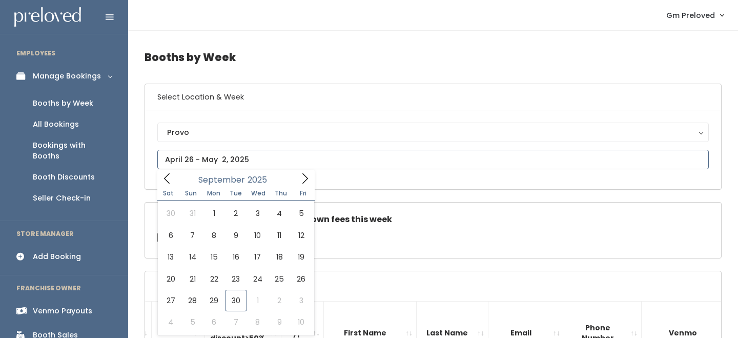
click at [218, 158] on input "text" at bounding box center [433, 159] width 552 height 19
click at [166, 179] on icon at bounding box center [166, 178] width 11 height 11
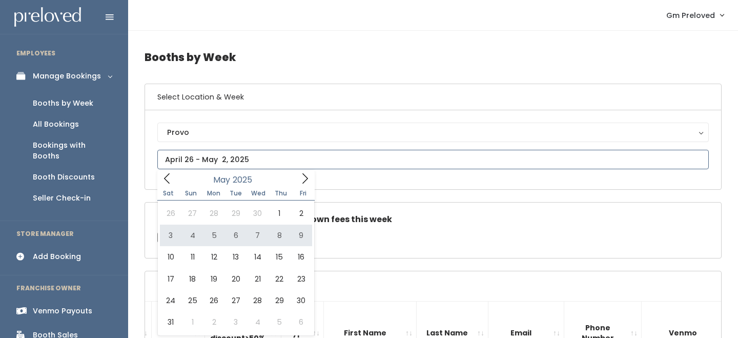
type input "[DATE] to [DATE]"
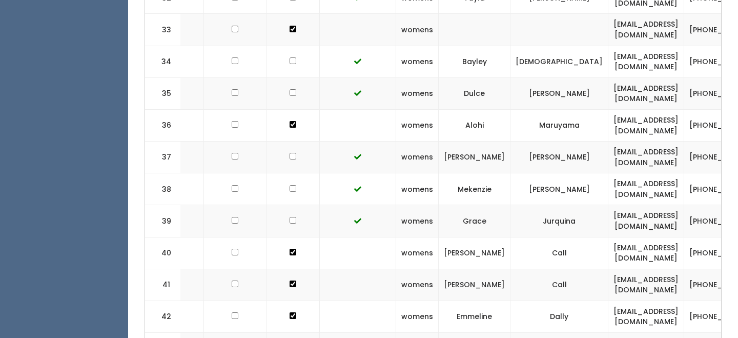
scroll to position [0, 203]
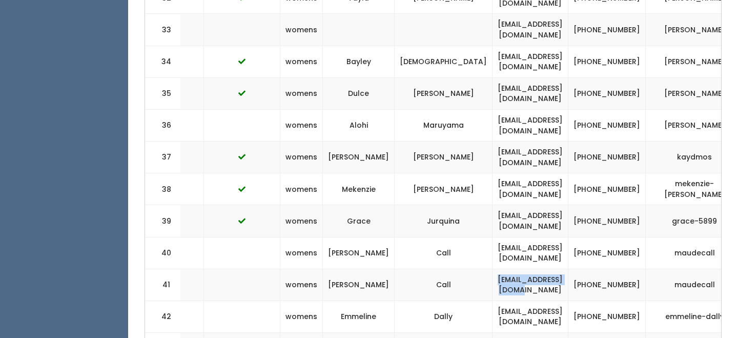
drag, startPoint x: 435, startPoint y: 242, endPoint x: 521, endPoint y: 246, distance: 85.7
click at [521, 269] on td "[EMAIL_ADDRESS][DOMAIN_NAME]" at bounding box center [531, 285] width 76 height 32
copy td "[EMAIL_ADDRESS][DOMAIN_NAME]"
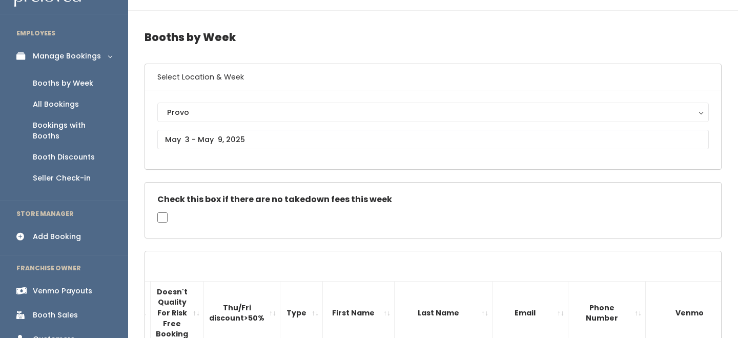
scroll to position [0, 0]
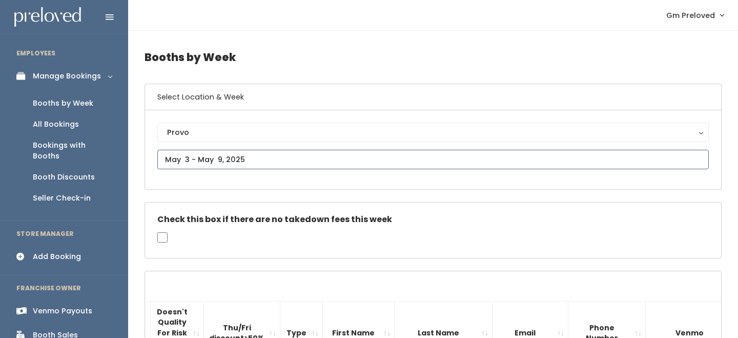
click at [228, 156] on input "text" at bounding box center [433, 159] width 552 height 19
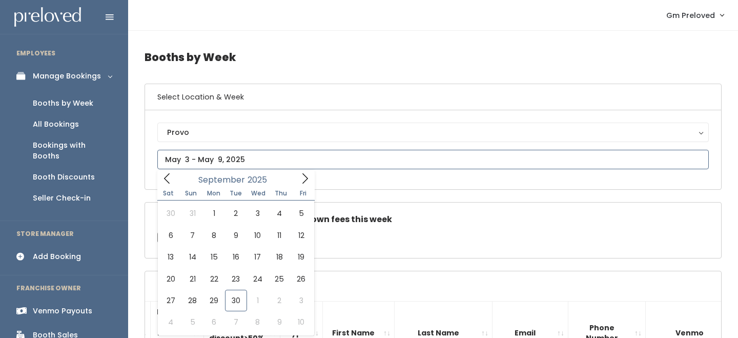
click at [172, 184] on icon at bounding box center [166, 178] width 11 height 11
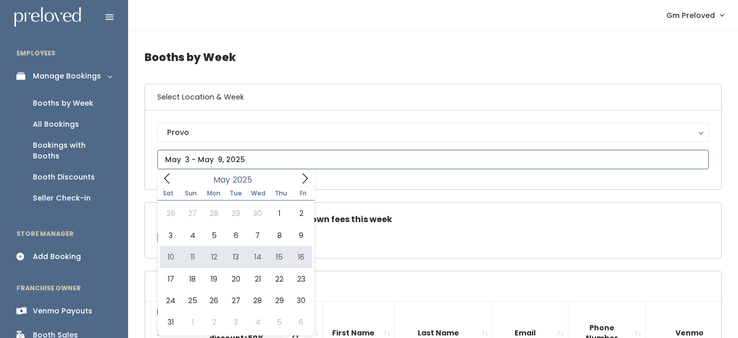
type input "[DATE] to [DATE]"
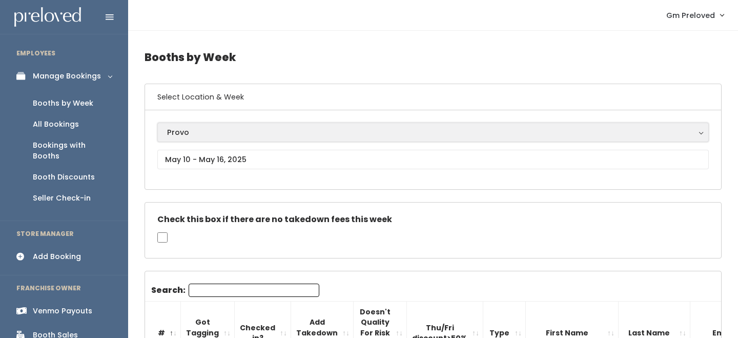
click at [236, 139] on button "Provo" at bounding box center [433, 132] width 552 height 19
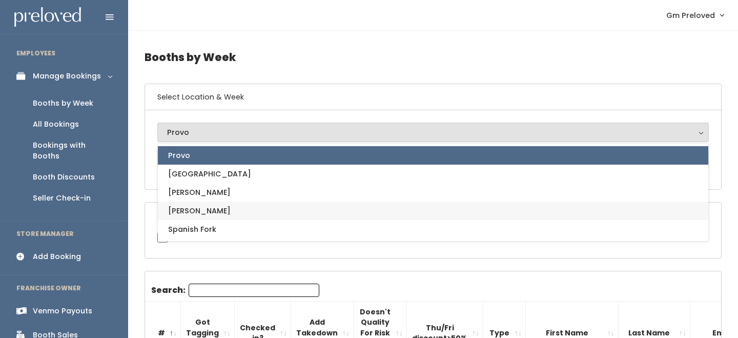
click at [212, 212] on link "[PERSON_NAME]" at bounding box center [433, 210] width 551 height 18
select select "3"
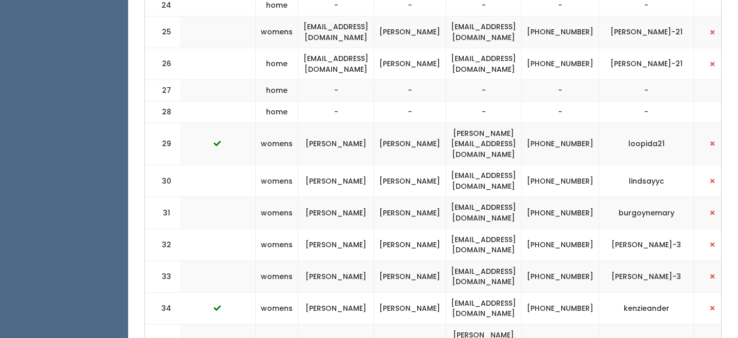
scroll to position [0, 231]
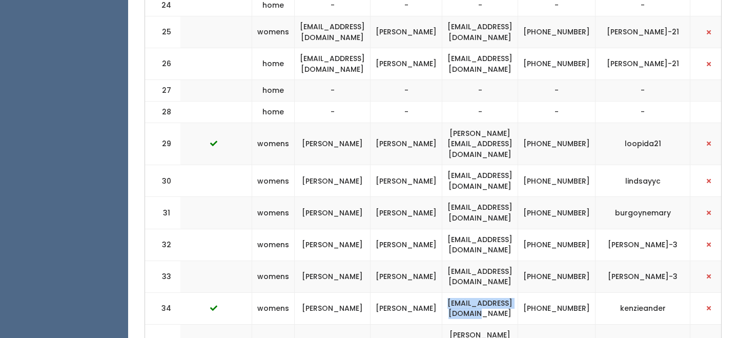
drag, startPoint x: 466, startPoint y: 224, endPoint x: 560, endPoint y: 223, distance: 94.3
click at [518, 292] on td "[EMAIL_ADDRESS][DOMAIN_NAME]" at bounding box center [480, 308] width 76 height 32
copy td "[EMAIL_ADDRESS][DOMAIN_NAME]"
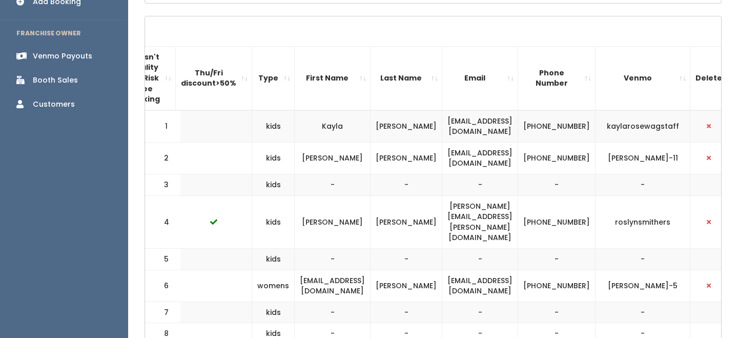
scroll to position [0, 0]
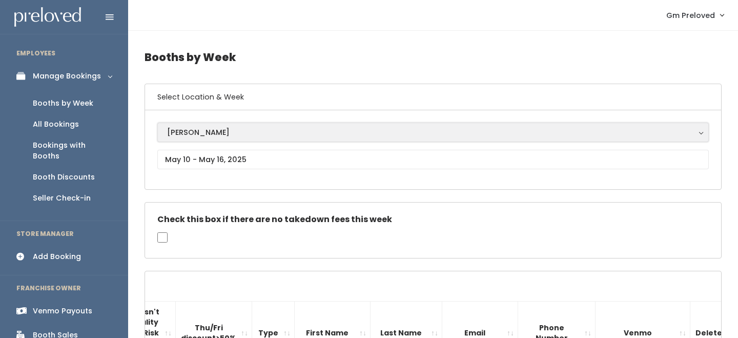
click at [223, 130] on div "[PERSON_NAME]" at bounding box center [433, 132] width 532 height 11
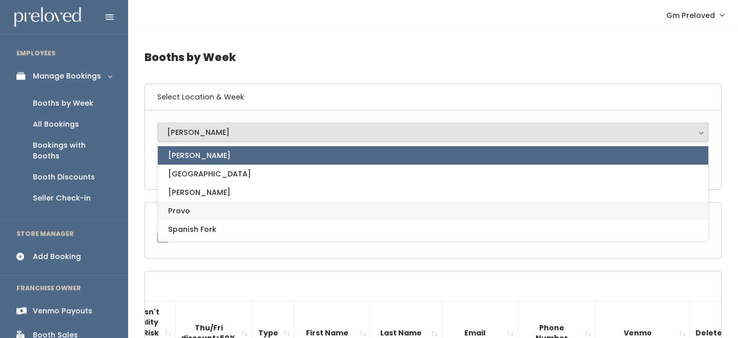
click at [208, 211] on link "Provo" at bounding box center [433, 210] width 551 height 18
select select "1"
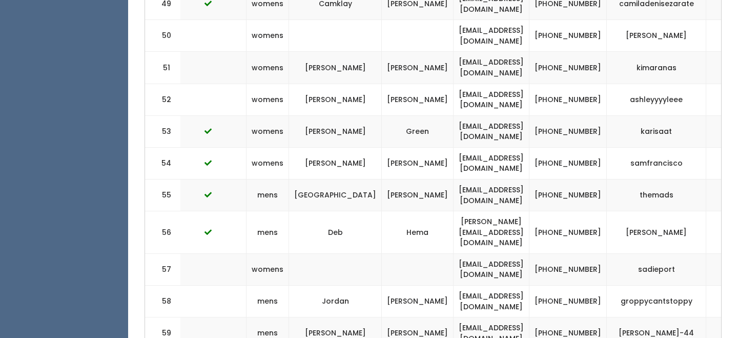
scroll to position [0, 245]
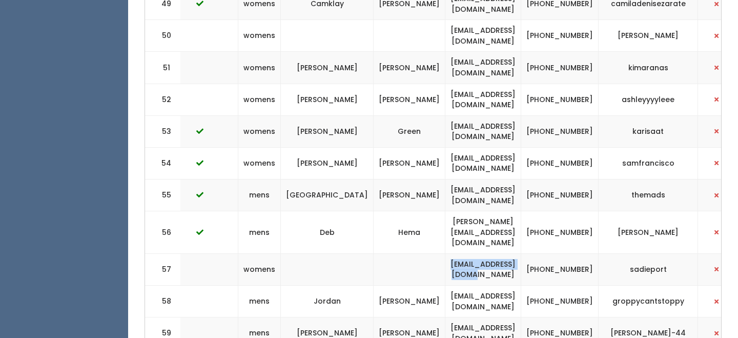
drag, startPoint x: 471, startPoint y: 134, endPoint x: 554, endPoint y: 135, distance: 82.6
click at [521, 253] on td "[EMAIL_ADDRESS][DOMAIN_NAME]" at bounding box center [484, 269] width 76 height 32
copy td "[EMAIL_ADDRESS][DOMAIN_NAME]"
